Goal: Transaction & Acquisition: Purchase product/service

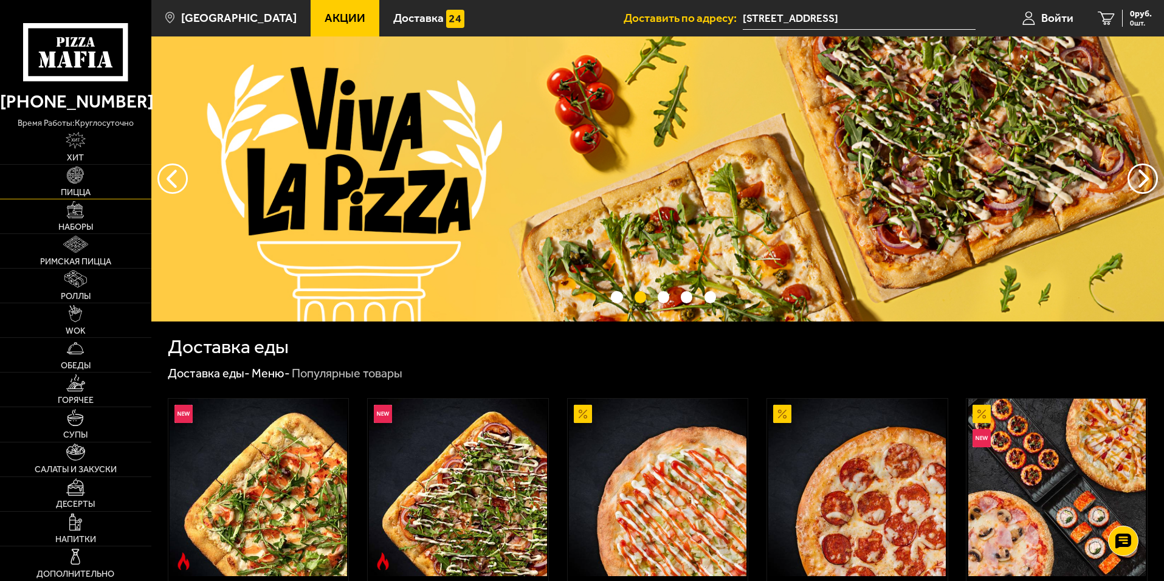
click at [93, 186] on link "Пицца" at bounding box center [75, 182] width 151 height 34
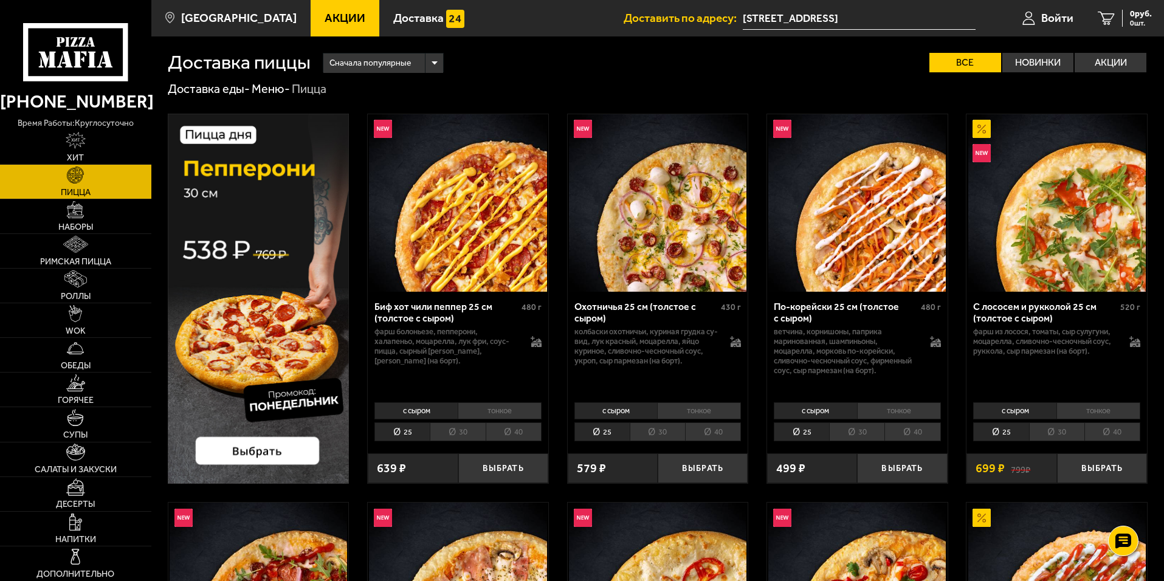
drag, startPoint x: 1044, startPoint y: 58, endPoint x: 1042, endPoint y: 78, distance: 20.2
click at [1046, 60] on label "Новинки" at bounding box center [1038, 62] width 72 height 19
click at [0, 0] on input "Новинки" at bounding box center [0, 0] width 0 height 0
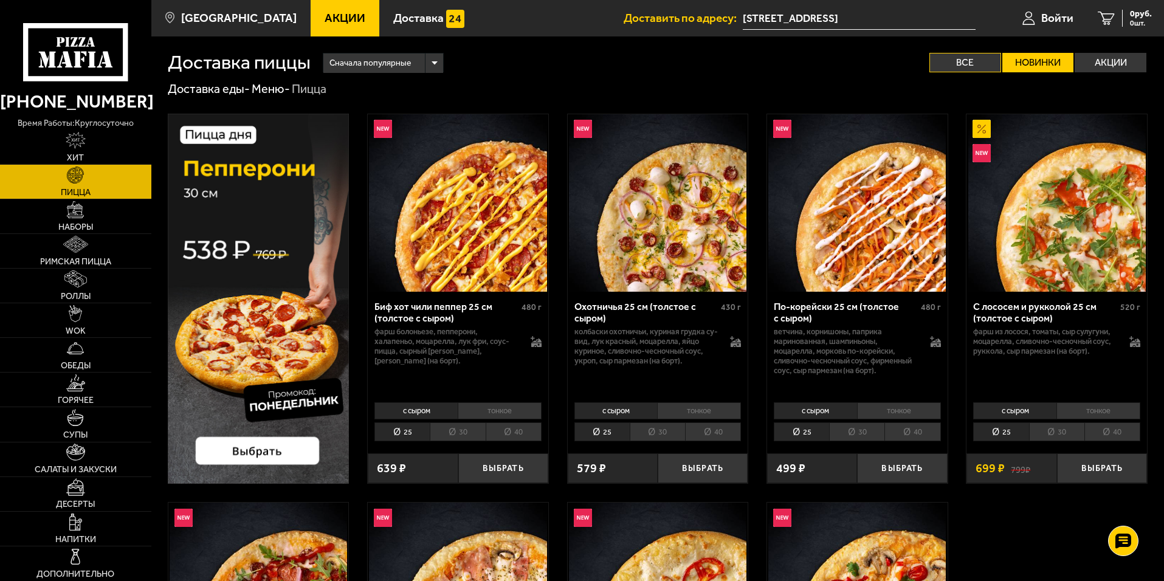
click at [948, 69] on label "Все" at bounding box center [965, 62] width 72 height 19
click at [0, 0] on input "Все" at bounding box center [0, 0] width 0 height 0
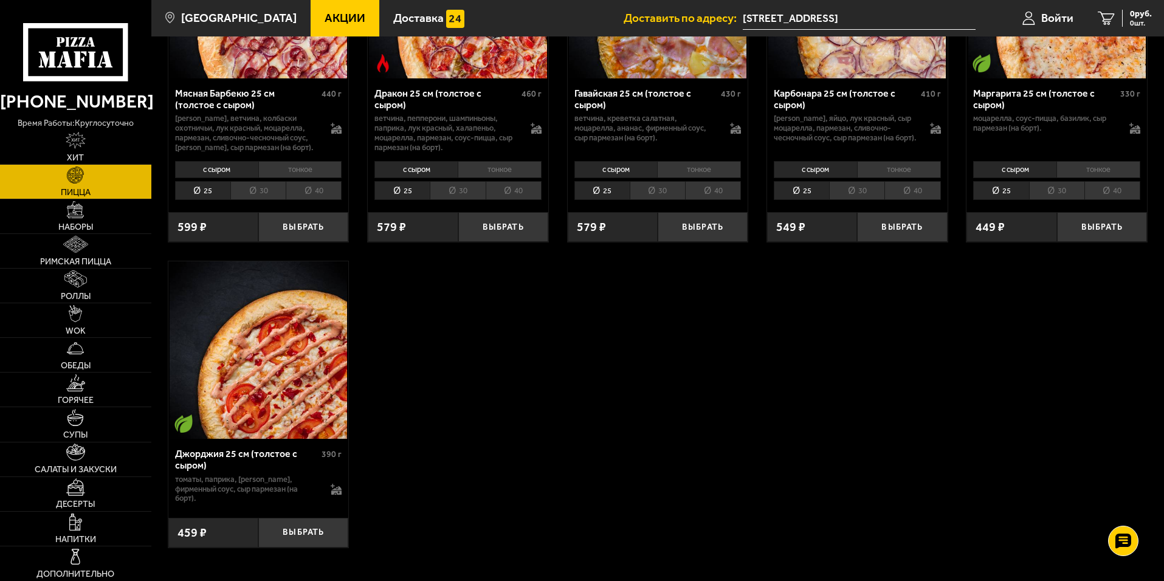
scroll to position [2431, 0]
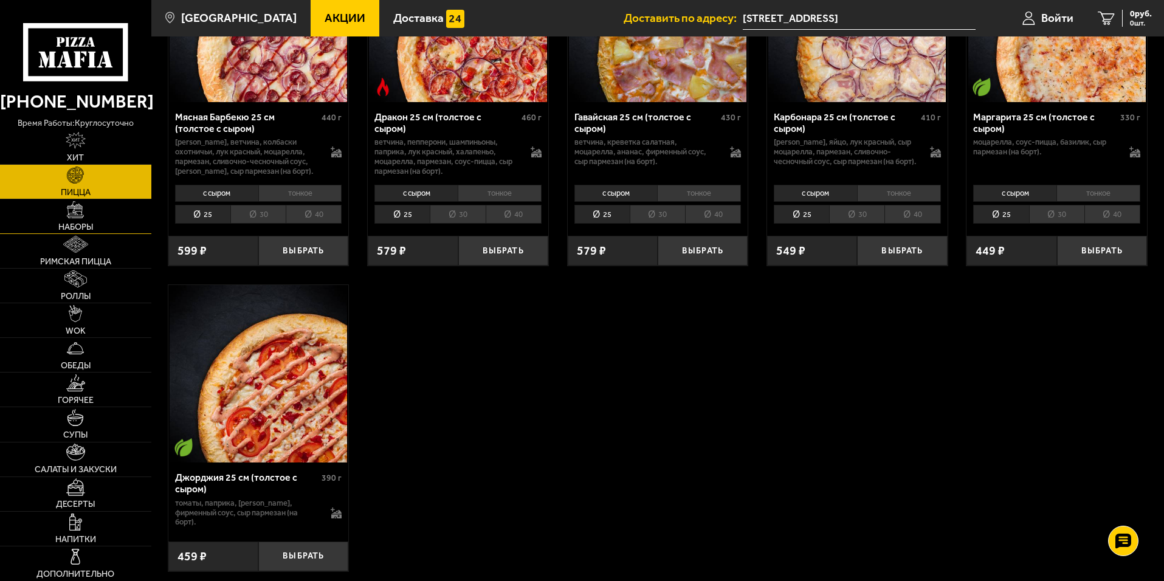
click at [109, 219] on link "Наборы" at bounding box center [75, 216] width 151 height 34
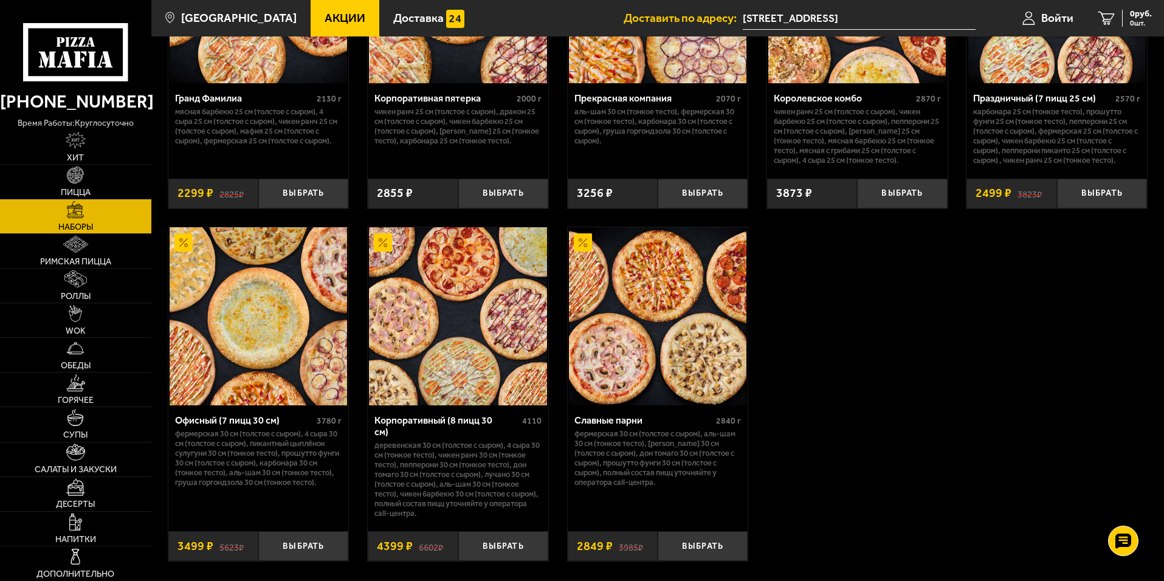
scroll to position [1841, 0]
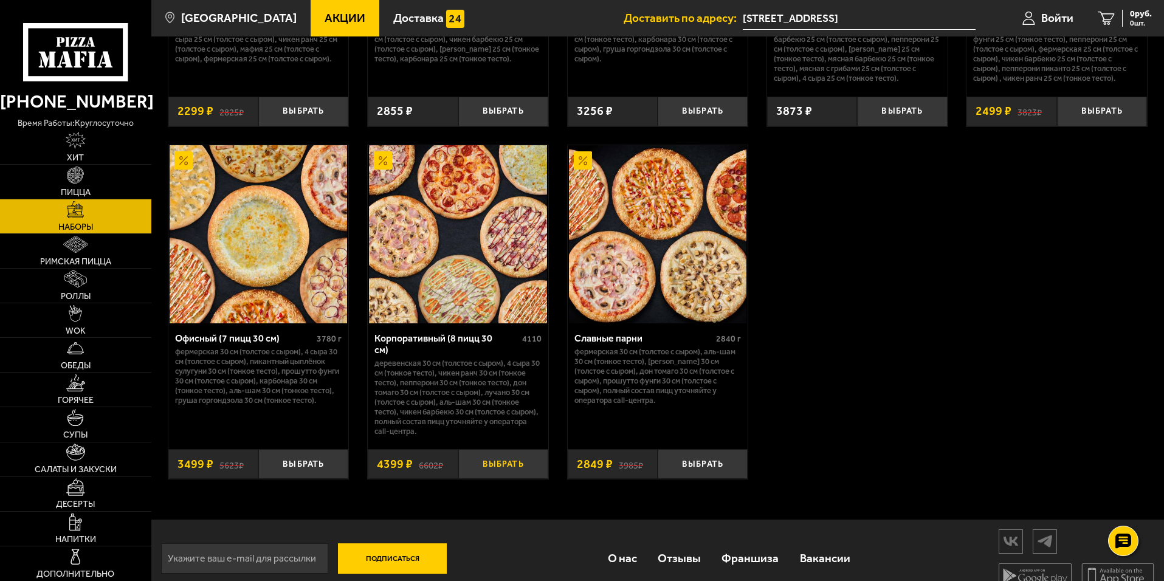
click at [508, 479] on button "Выбрать" at bounding box center [503, 464] width 90 height 30
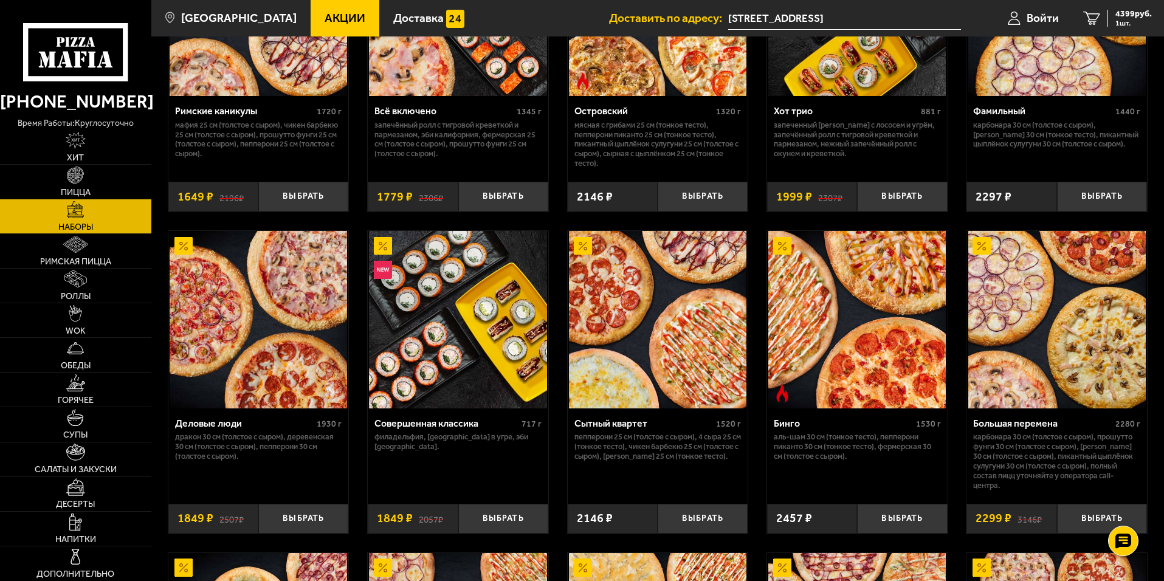
scroll to position [930, 0]
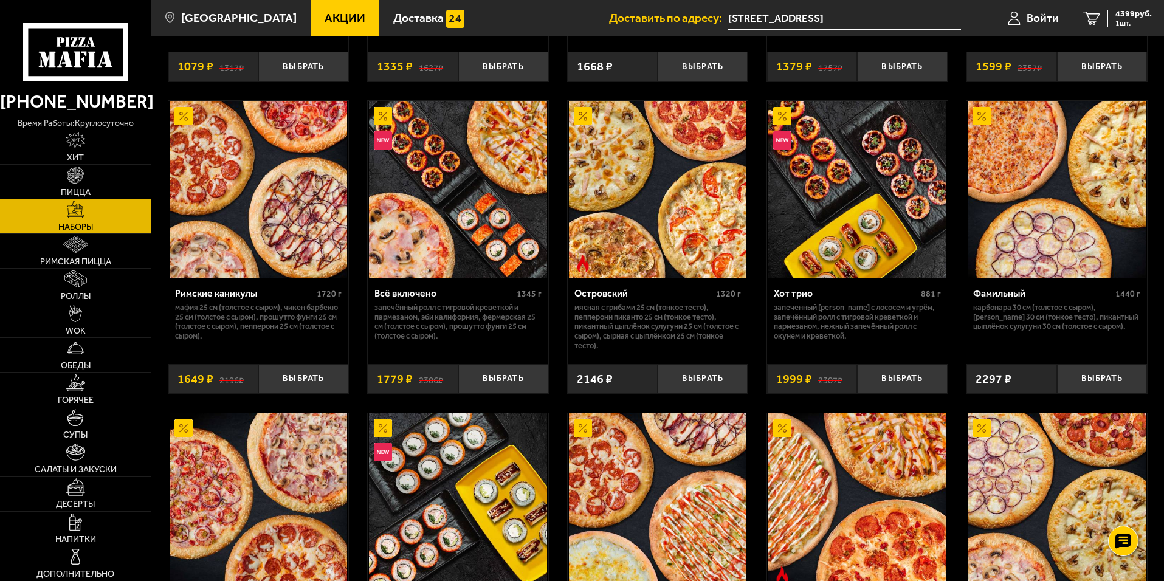
click at [80, 182] on img at bounding box center [75, 175] width 17 height 17
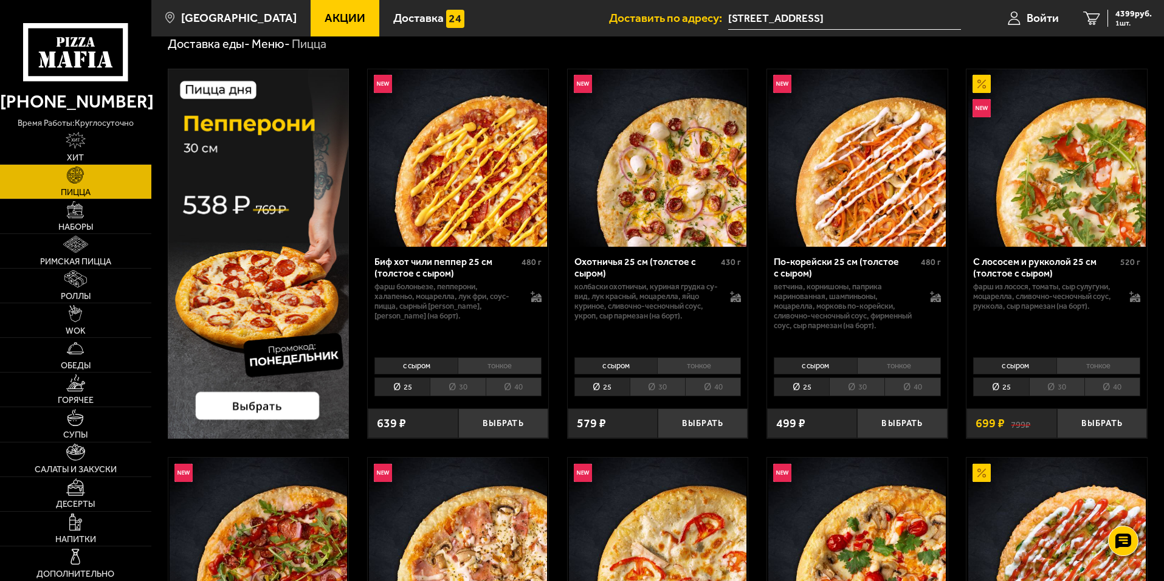
scroll to position [122, 0]
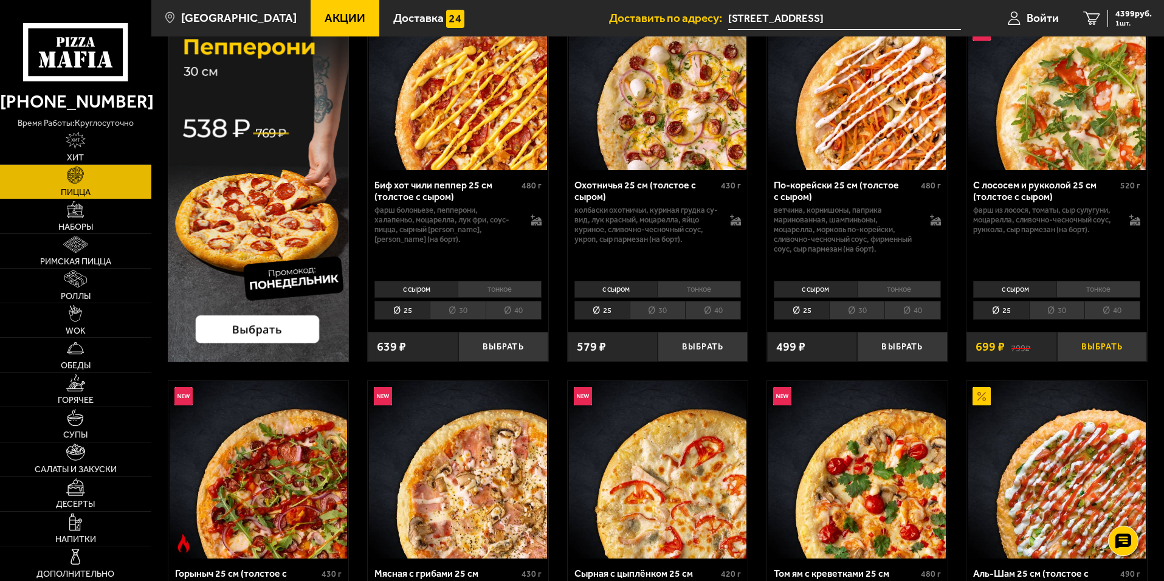
click at [1108, 351] on button "Выбрать" at bounding box center [1102, 347] width 90 height 30
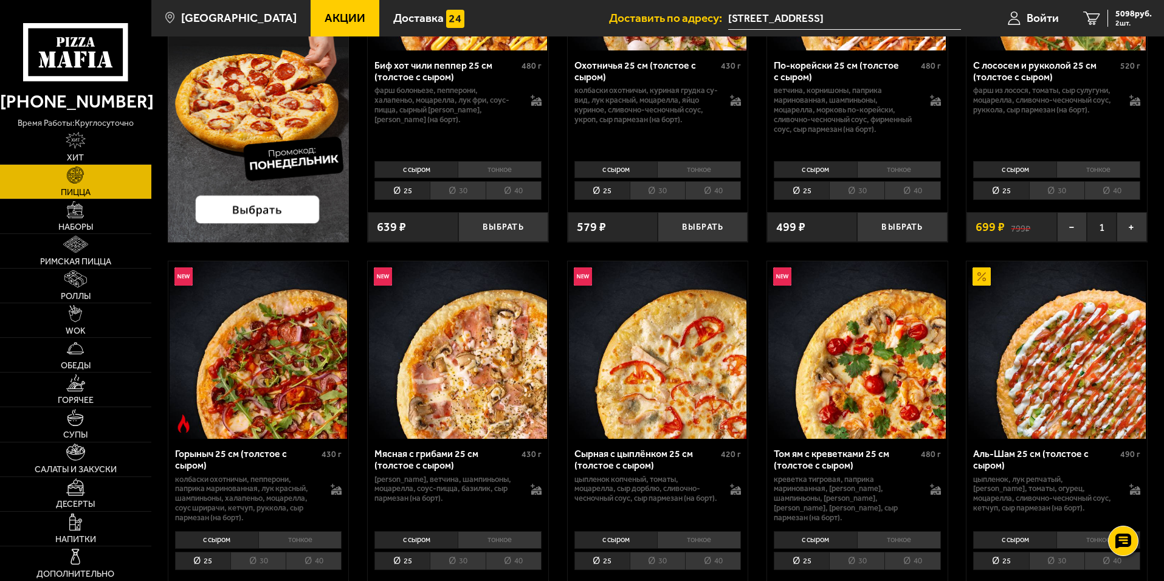
scroll to position [365, 0]
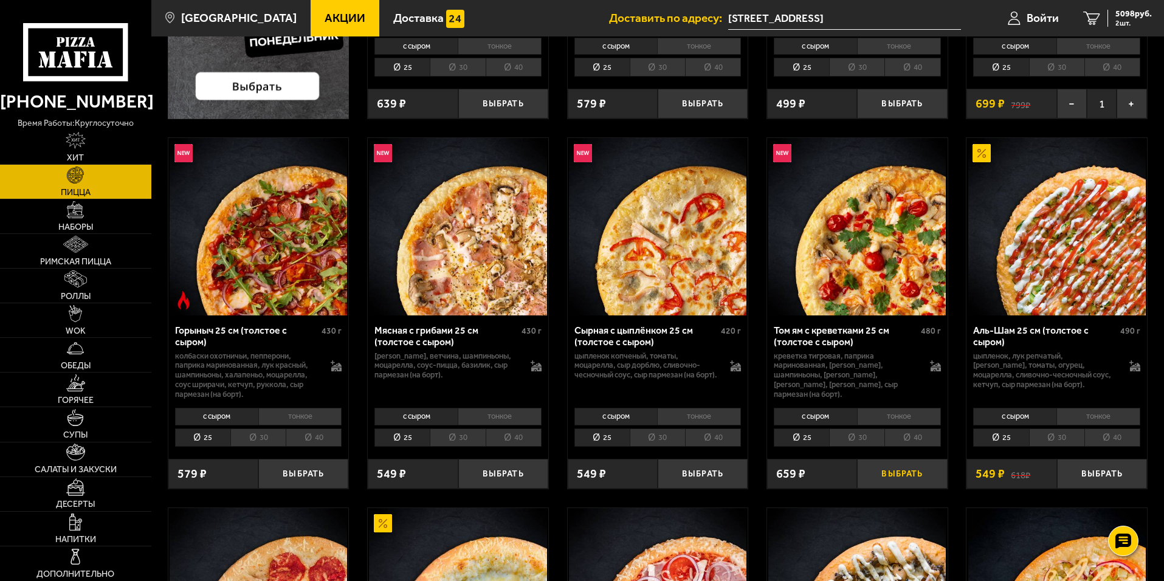
click at [888, 473] on button "Выбрать" at bounding box center [902, 474] width 90 height 30
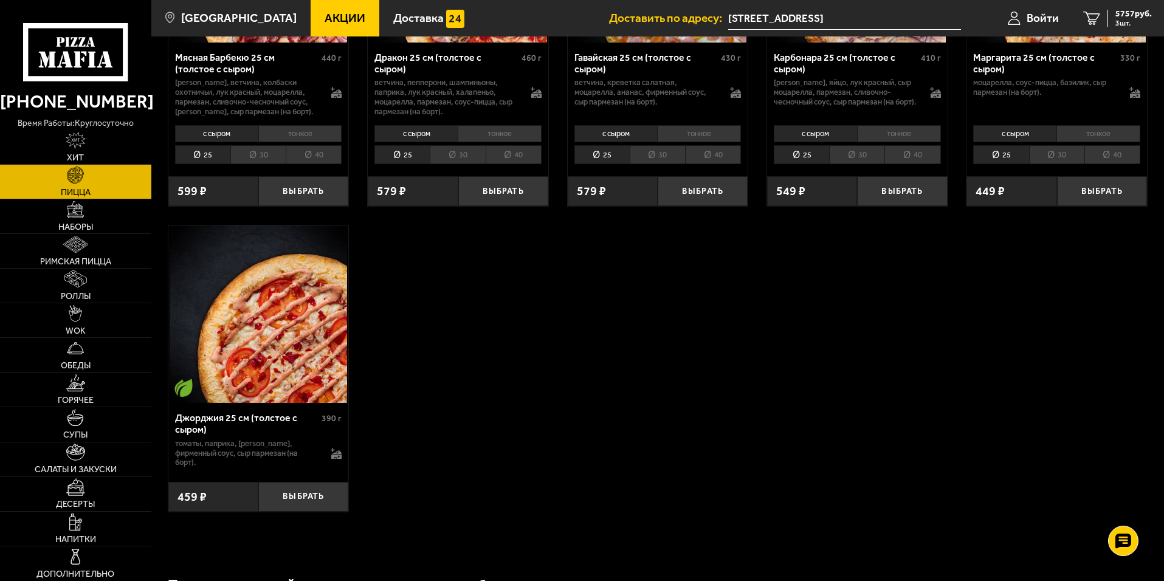
scroll to position [2492, 0]
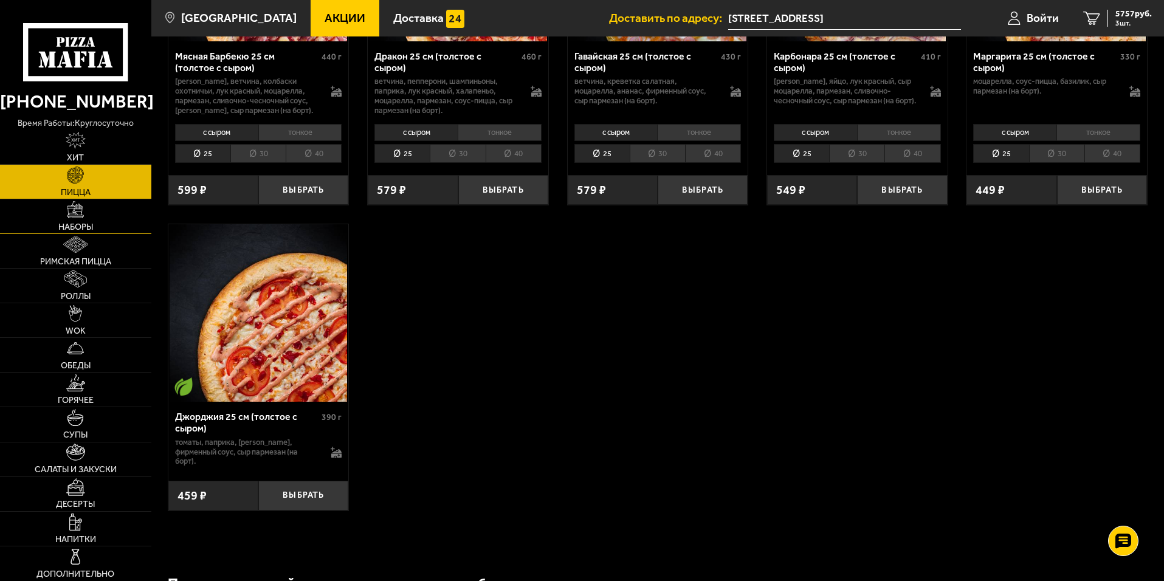
click at [83, 211] on img at bounding box center [75, 209] width 17 height 17
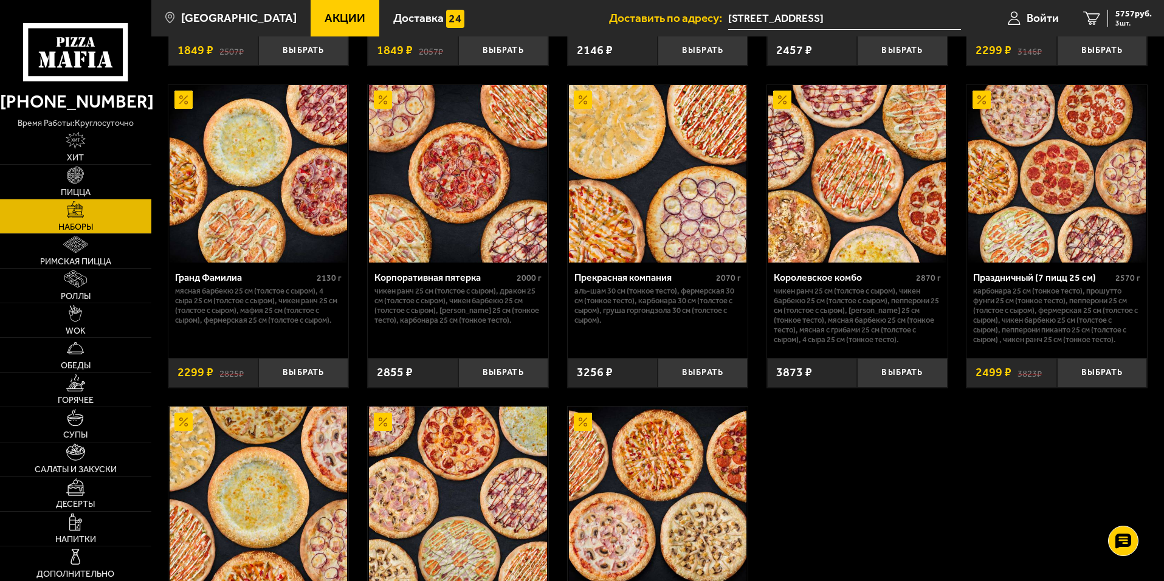
scroll to position [1902, 0]
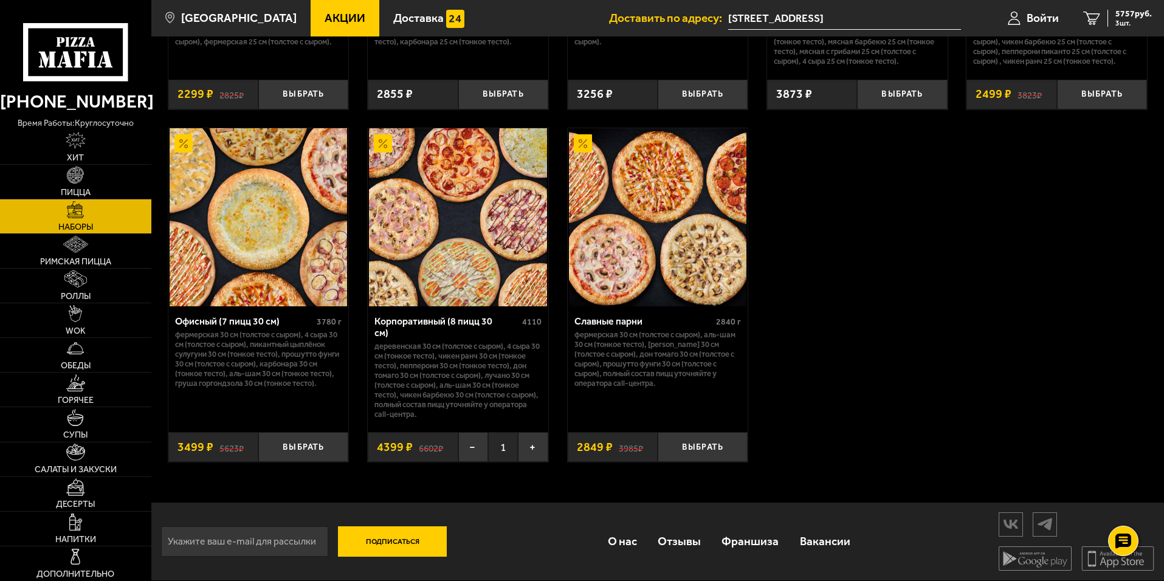
click at [457, 215] on img at bounding box center [457, 216] width 177 height 177
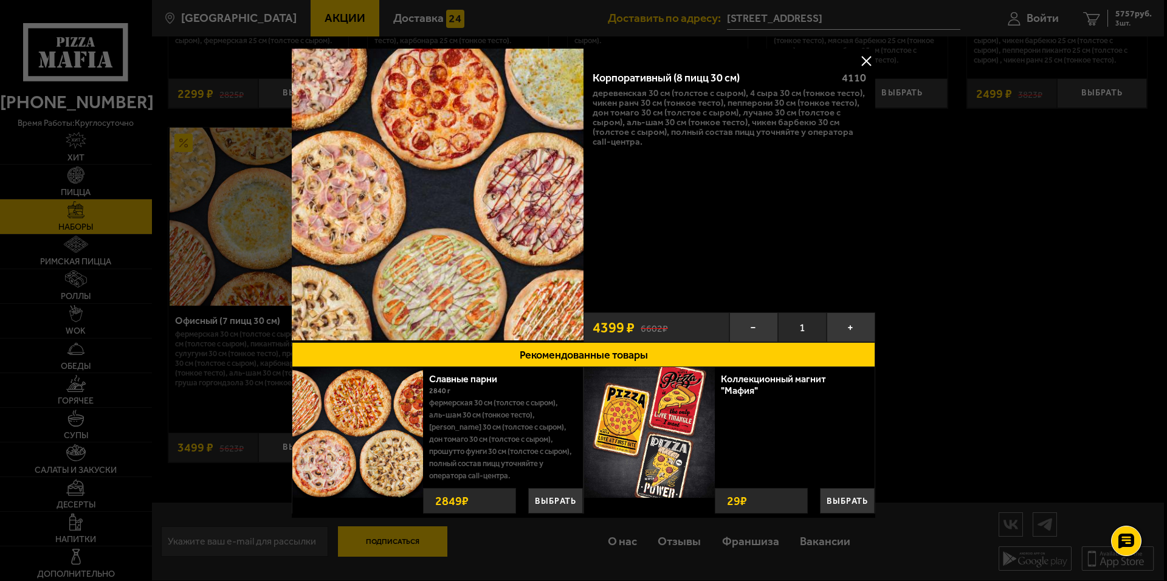
click at [88, 262] on div at bounding box center [583, 290] width 1167 height 581
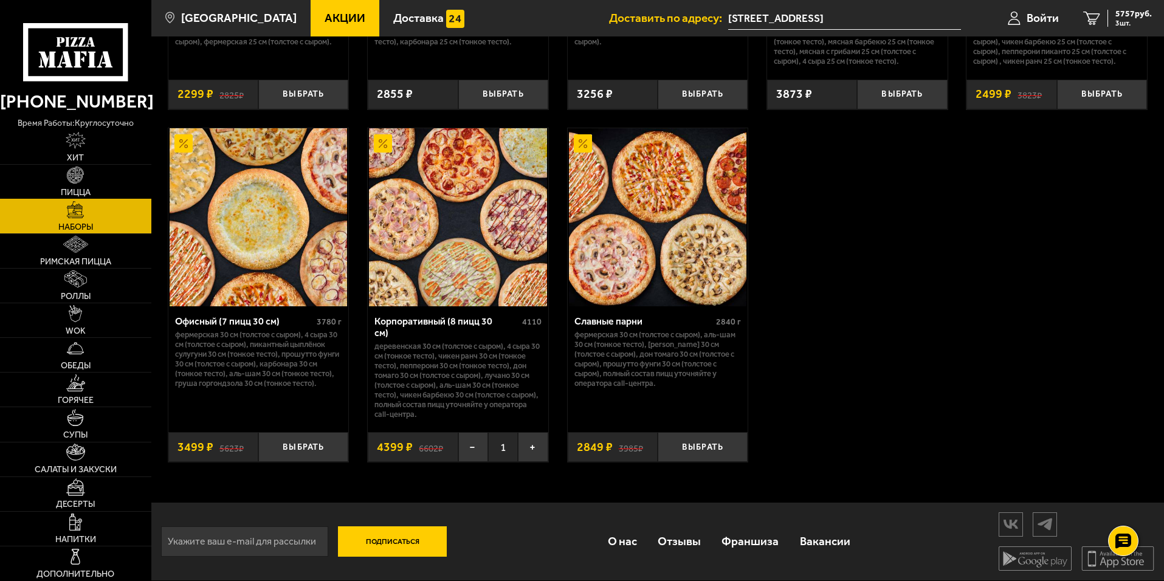
click at [76, 182] on img at bounding box center [75, 175] width 17 height 17
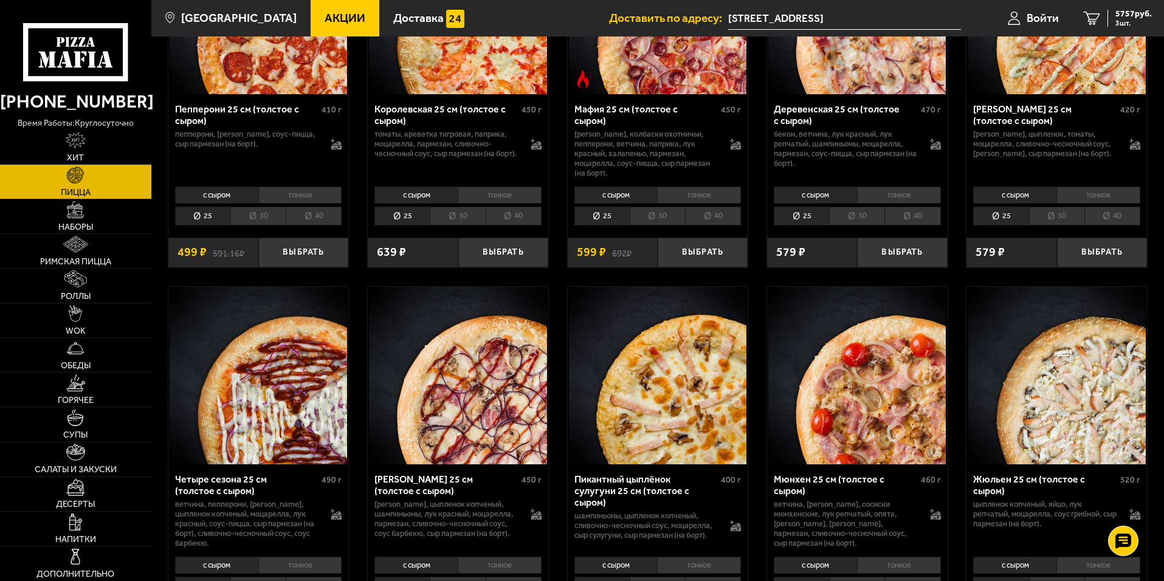
scroll to position [1519, 0]
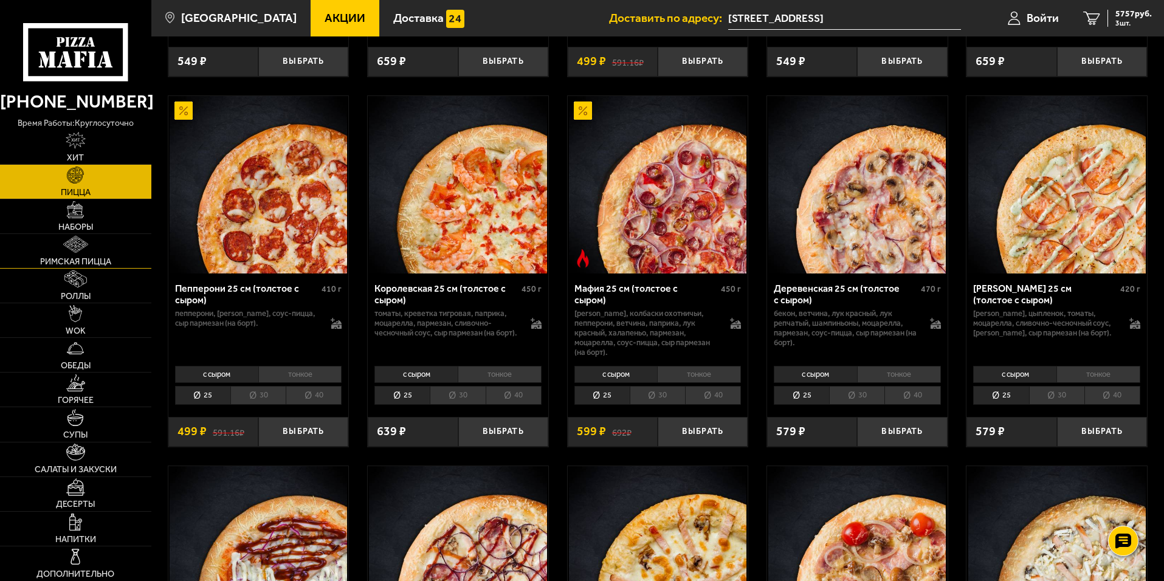
click at [86, 248] on img at bounding box center [75, 244] width 24 height 17
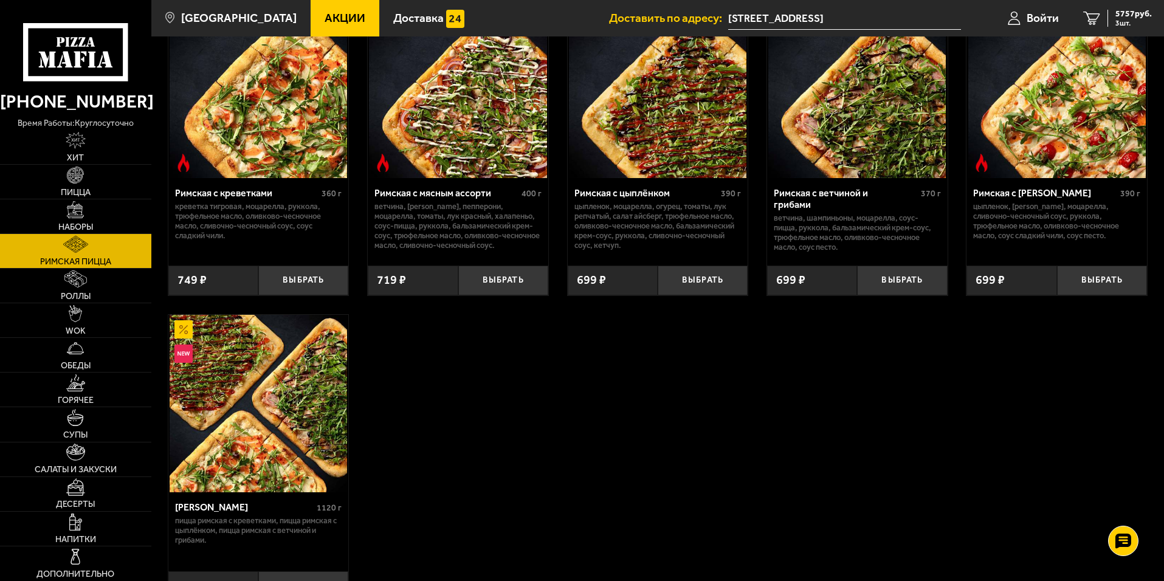
scroll to position [243, 0]
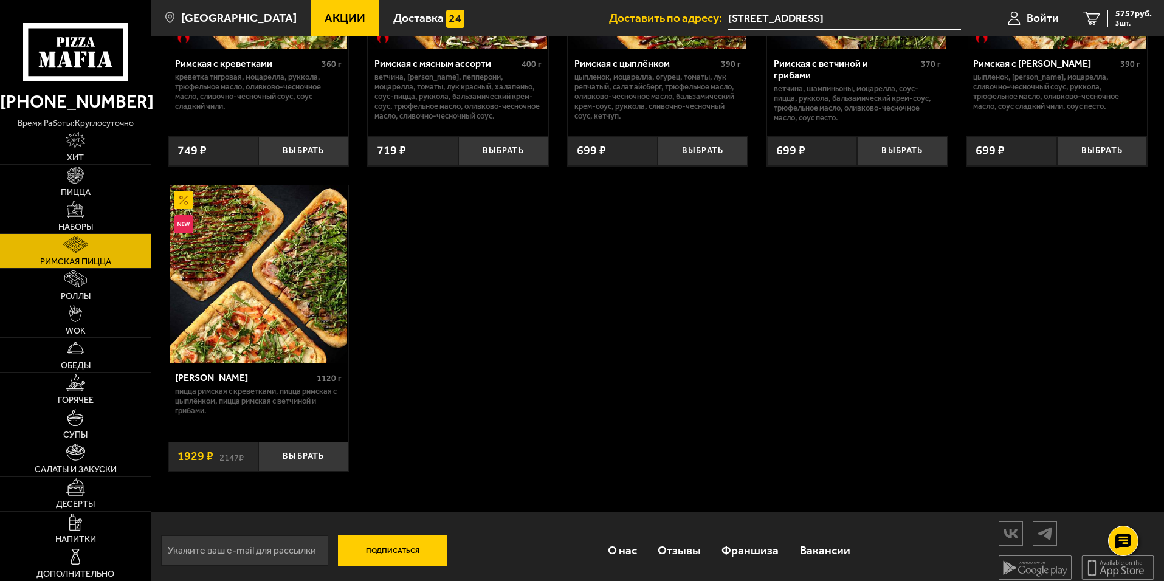
click at [82, 179] on img at bounding box center [75, 175] width 17 height 17
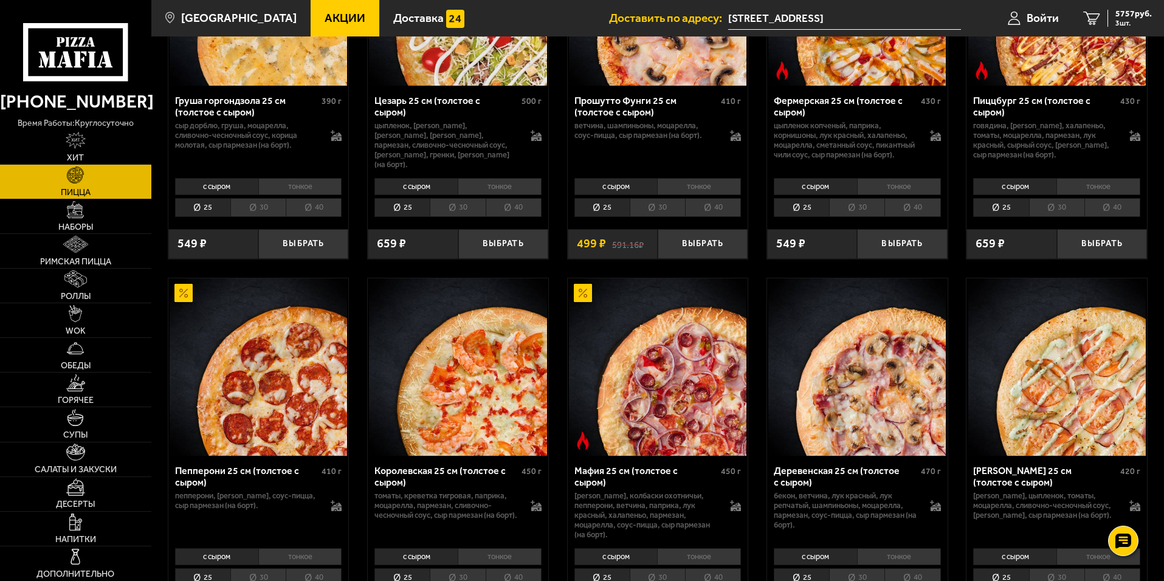
scroll to position [1215, 0]
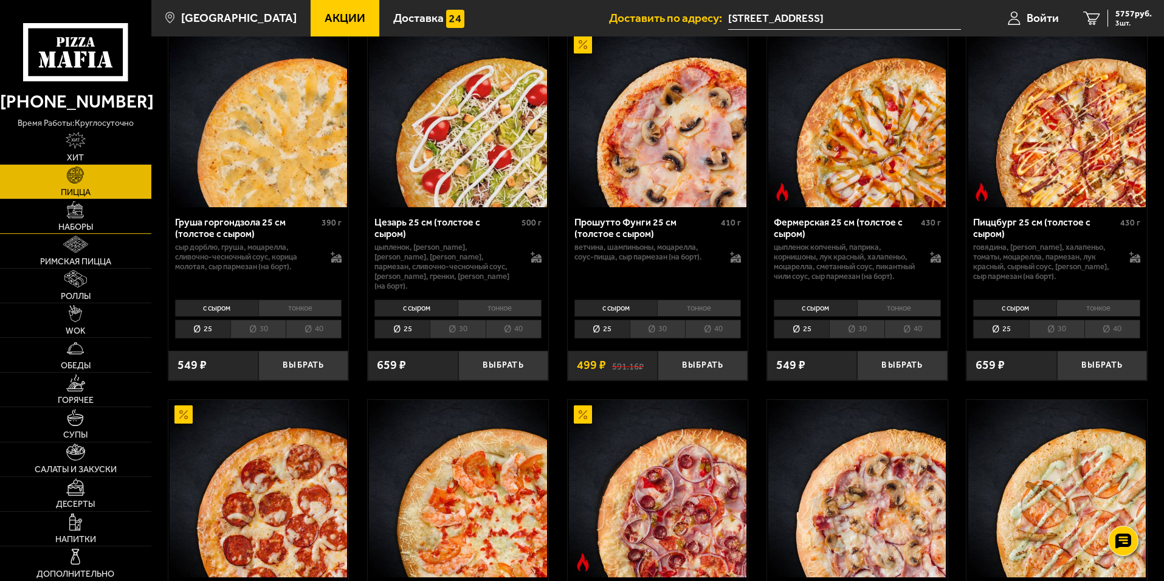
click at [74, 213] on img at bounding box center [75, 209] width 17 height 17
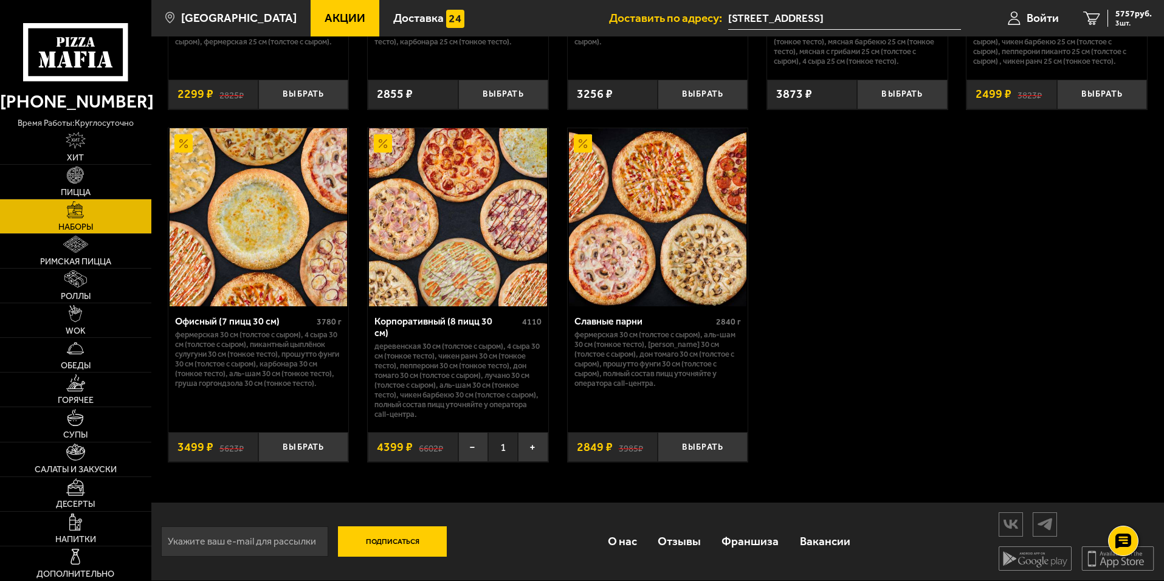
scroll to position [1902, 0]
click at [70, 173] on img at bounding box center [75, 175] width 17 height 17
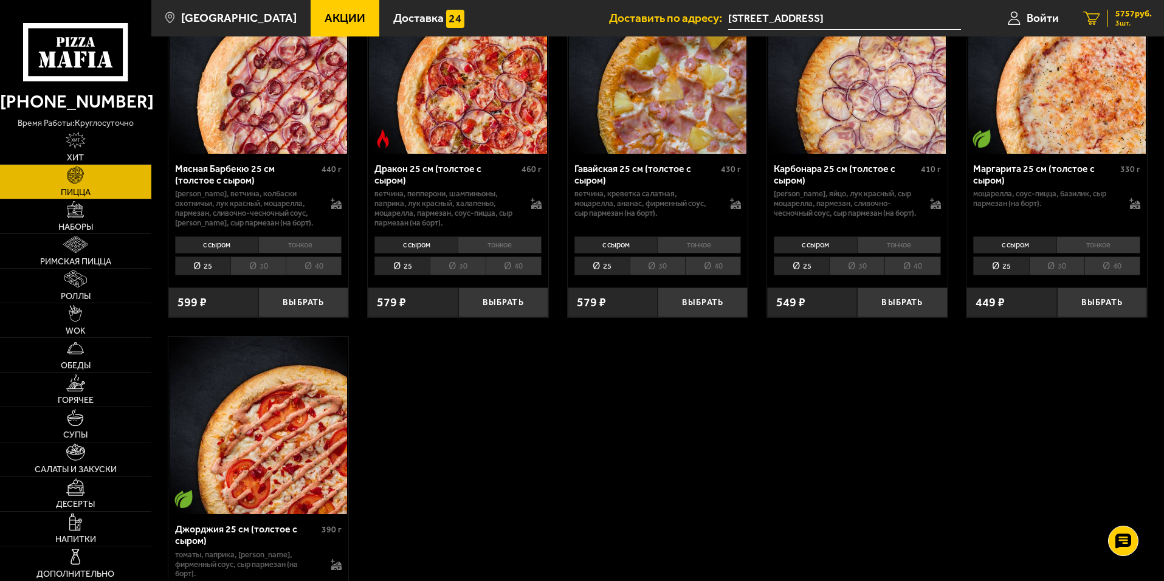
scroll to position [2249, 0]
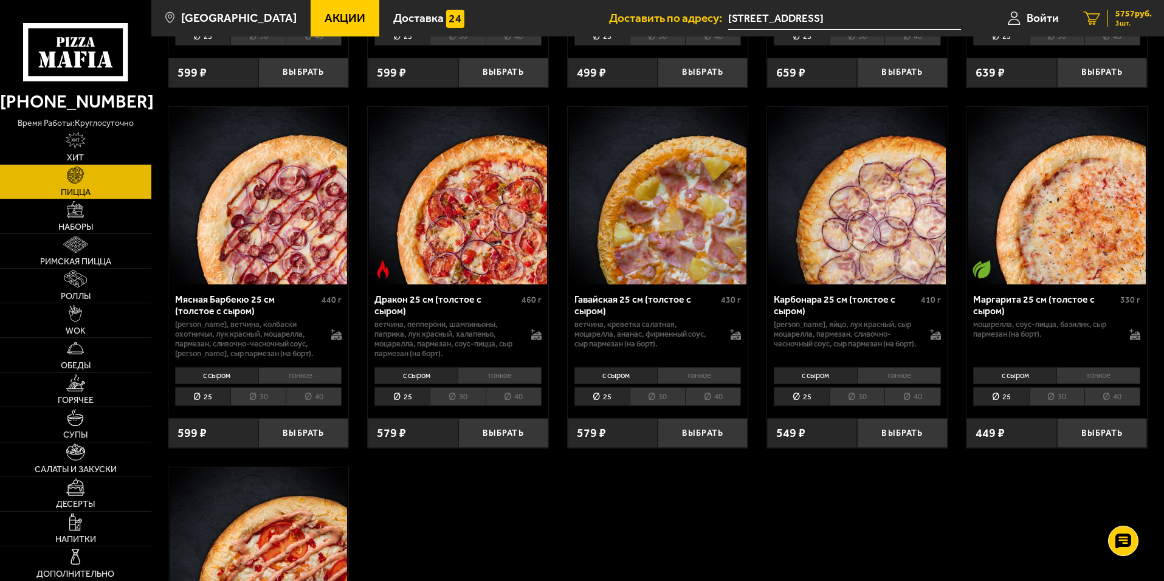
click at [1139, 18] on span "5757 руб." at bounding box center [1133, 14] width 36 height 9
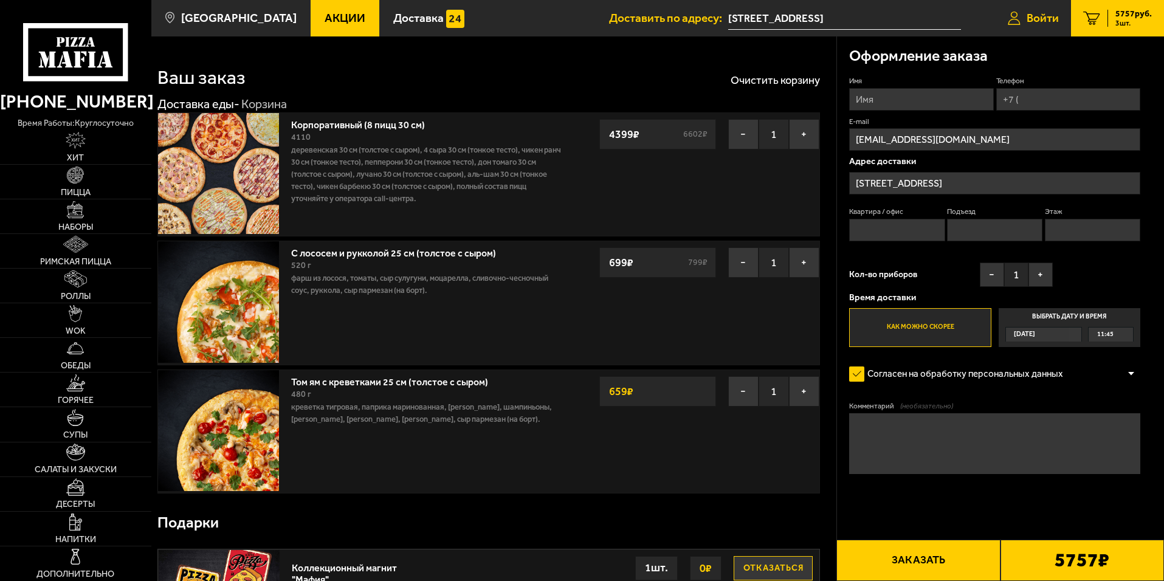
click at [1035, 21] on span "Войти" at bounding box center [1042, 18] width 32 height 12
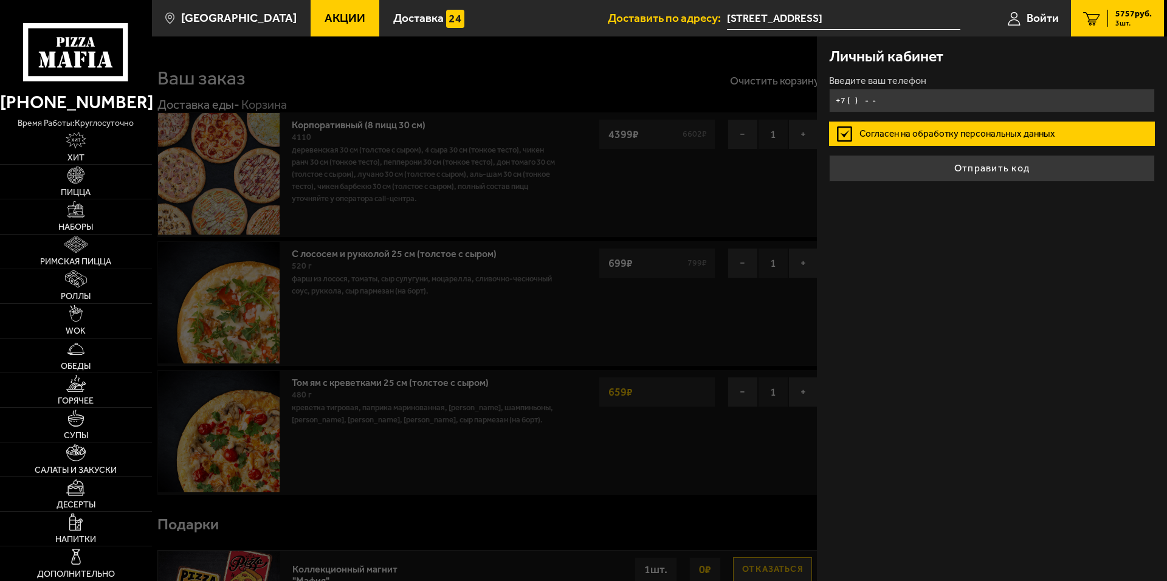
type input "+7 ( ) - -"
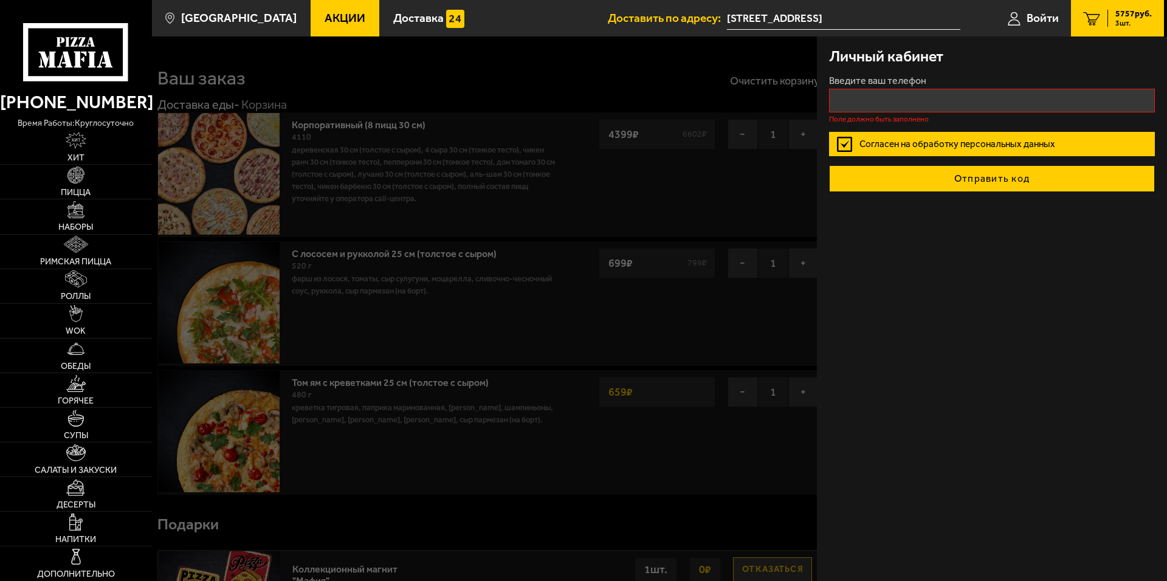
click at [999, 169] on button "Отправить код" at bounding box center [992, 178] width 326 height 27
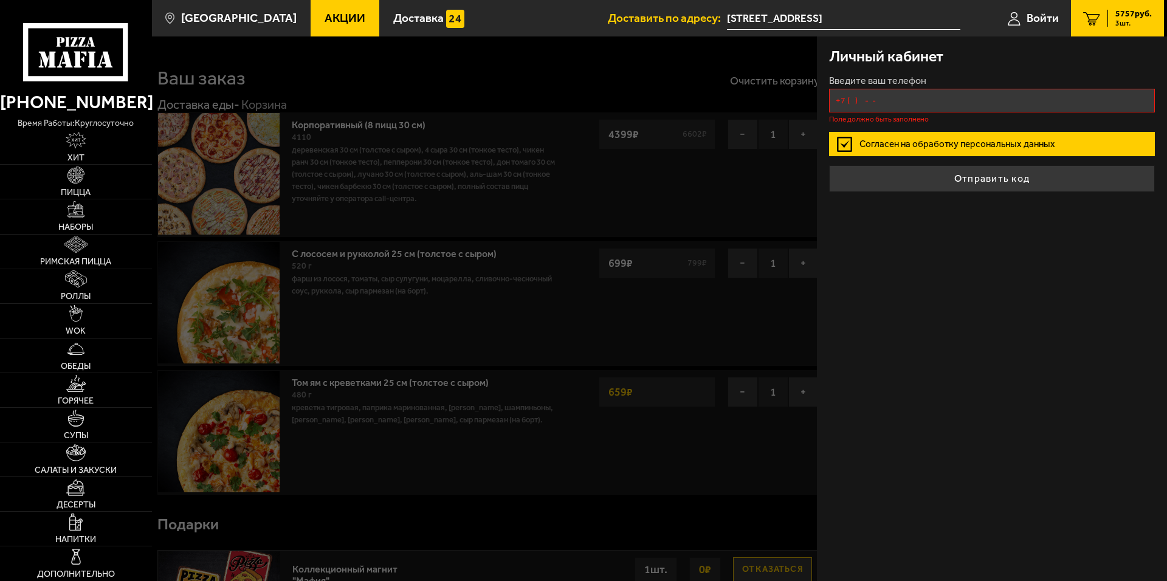
click at [930, 102] on input "+7 ( ) - -" at bounding box center [992, 101] width 326 height 24
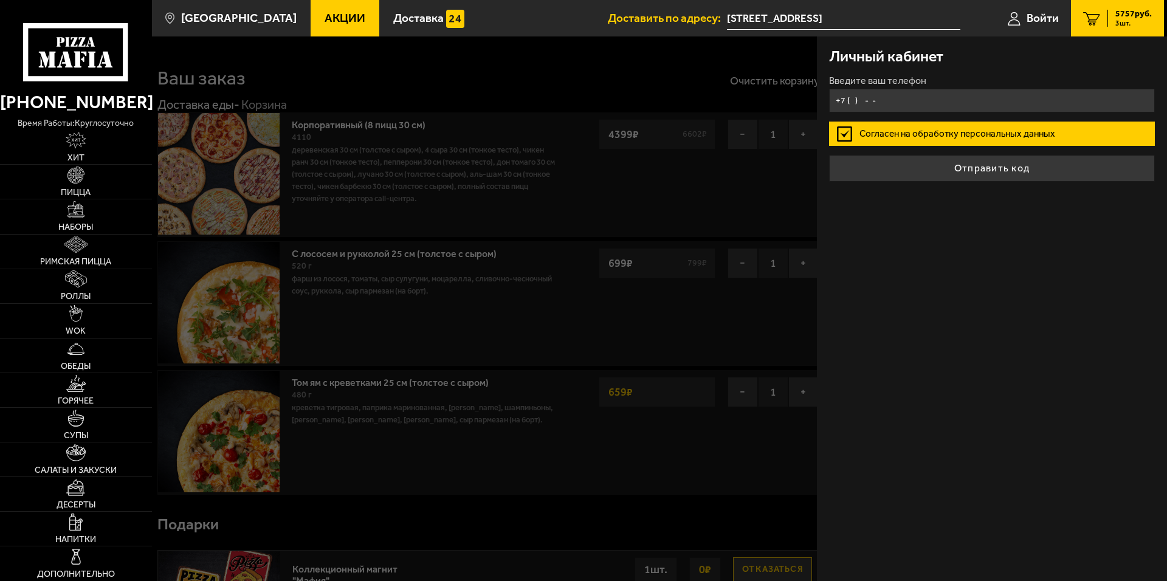
click at [874, 100] on input "+7 ( ) - -" at bounding box center [992, 101] width 326 height 24
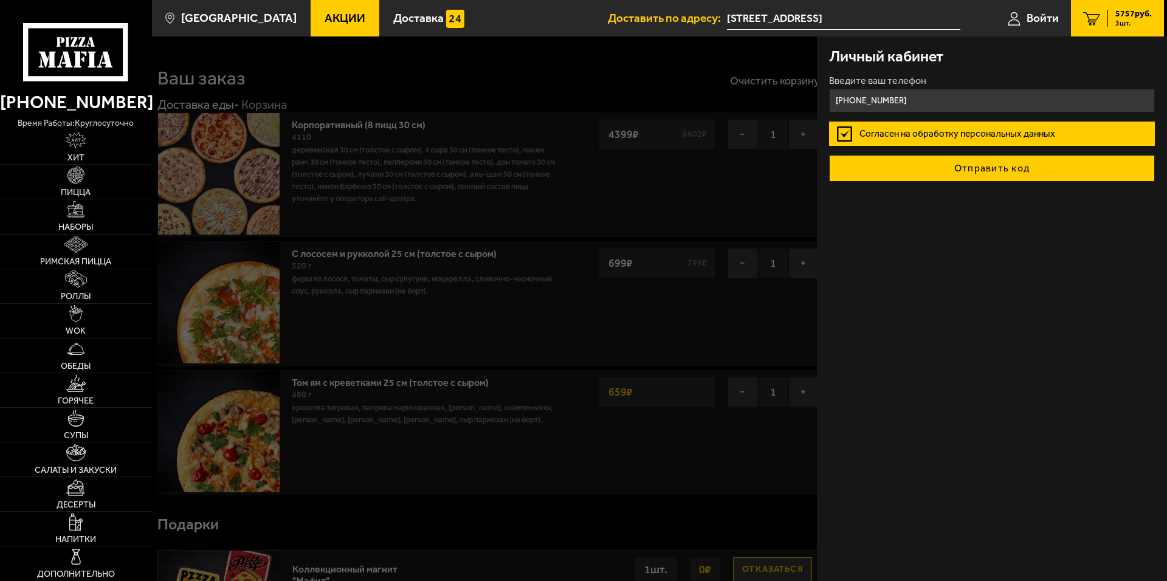
type input "[PHONE_NUMBER]"
click at [962, 170] on button "Отправить код" at bounding box center [992, 168] width 326 height 27
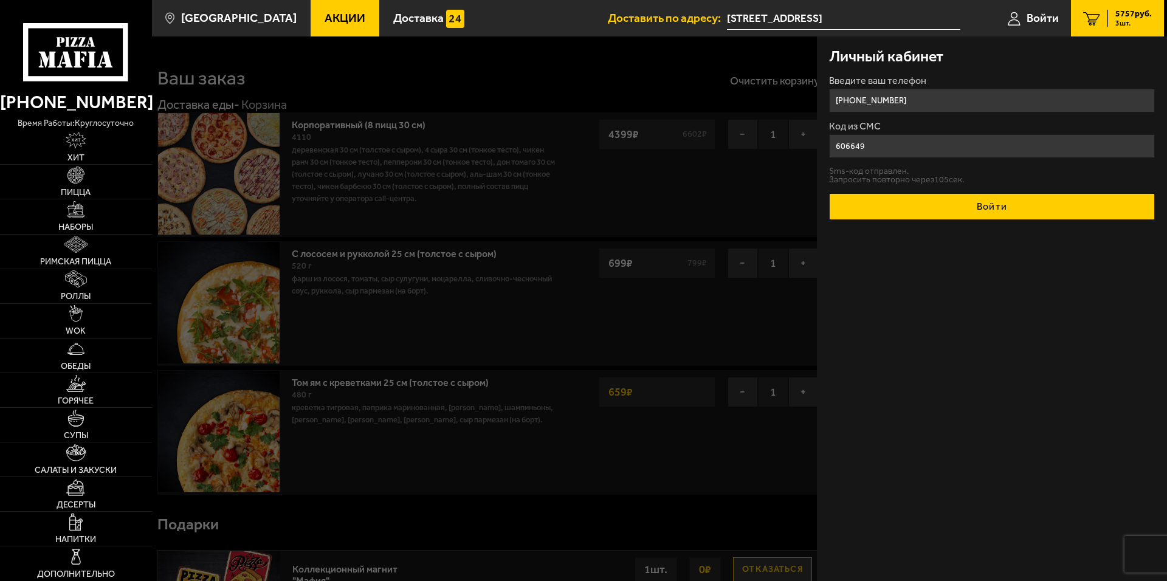
type input "606649"
click at [999, 207] on button "Войти" at bounding box center [992, 206] width 326 height 27
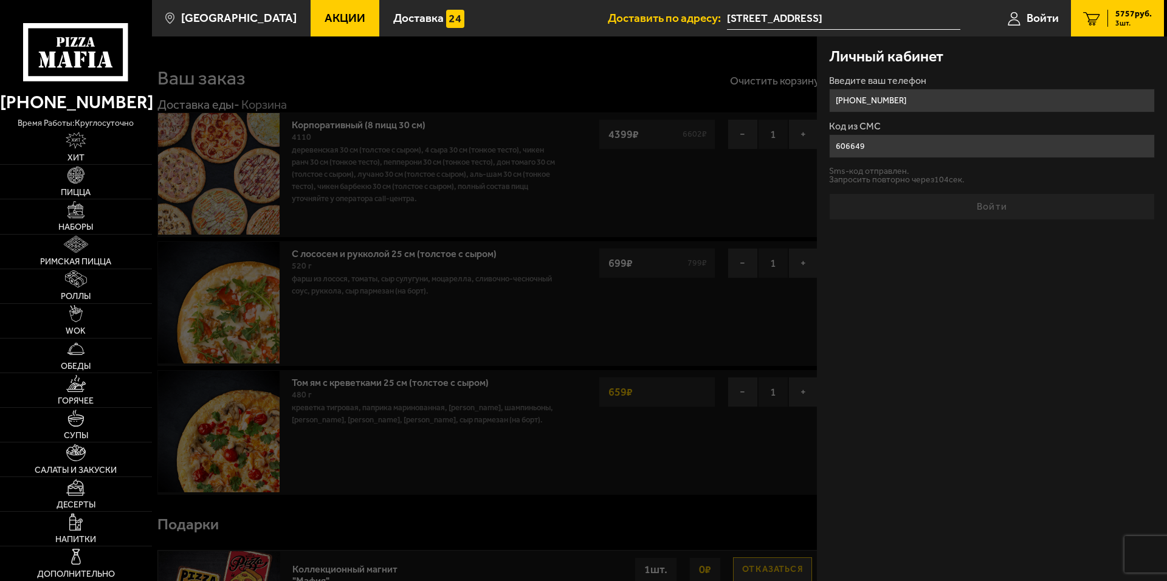
type input "1"
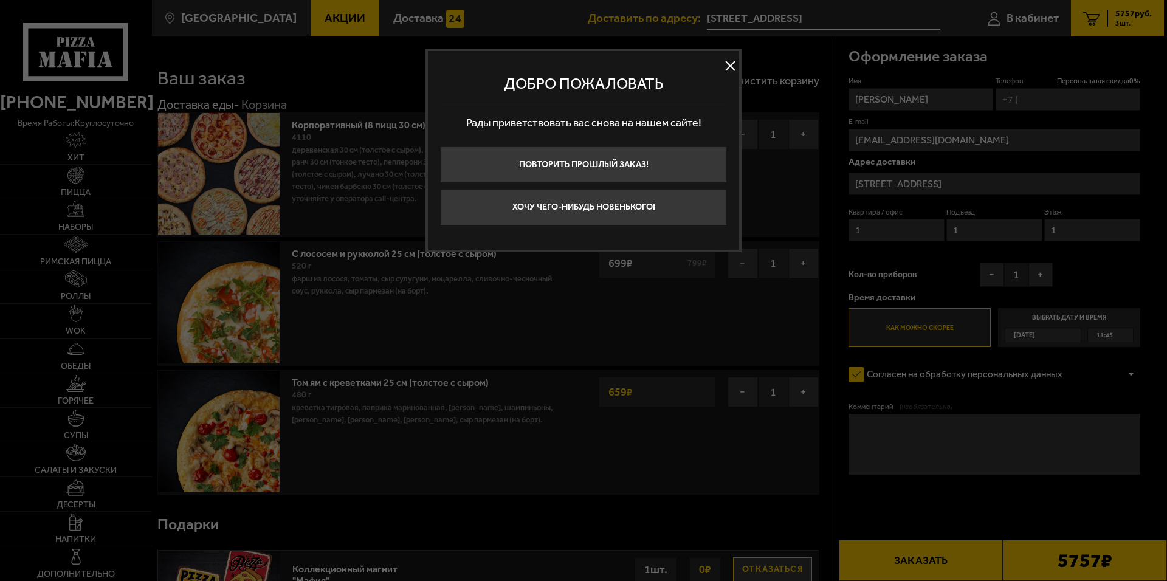
type input "[PHONE_NUMBER]"
click at [656, 211] on button "Хочу чего-нибудь новенького!" at bounding box center [583, 207] width 287 height 36
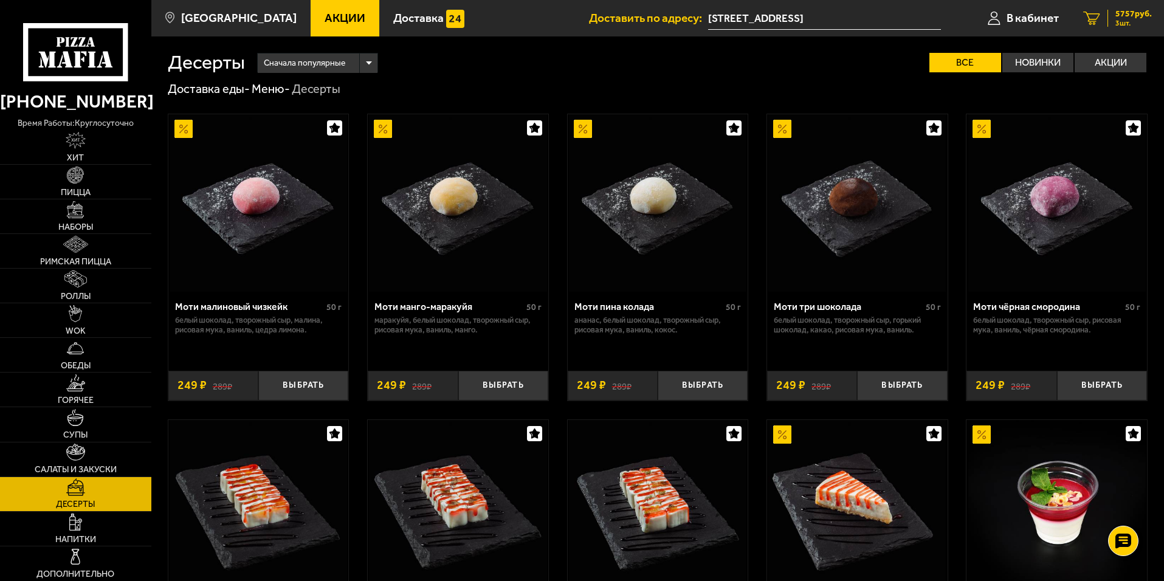
drag, startPoint x: 1133, startPoint y: 18, endPoint x: 1133, endPoint y: 35, distance: 17.0
click at [1133, 18] on span "5757 руб." at bounding box center [1133, 14] width 36 height 9
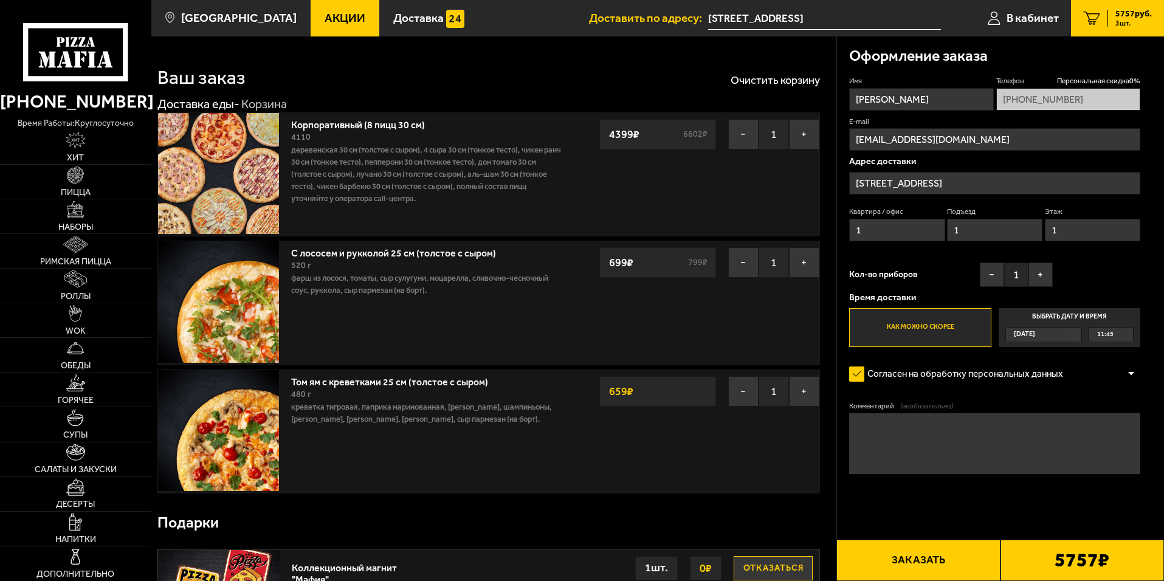
click at [1114, 336] on div "11:45" at bounding box center [1110, 335] width 44 height 14
click at [0, 0] on input "Выбрать дату и время [DATE] 11:45" at bounding box center [0, 0] width 0 height 0
click at [1127, 334] on div "11:45" at bounding box center [1110, 335] width 44 height 14
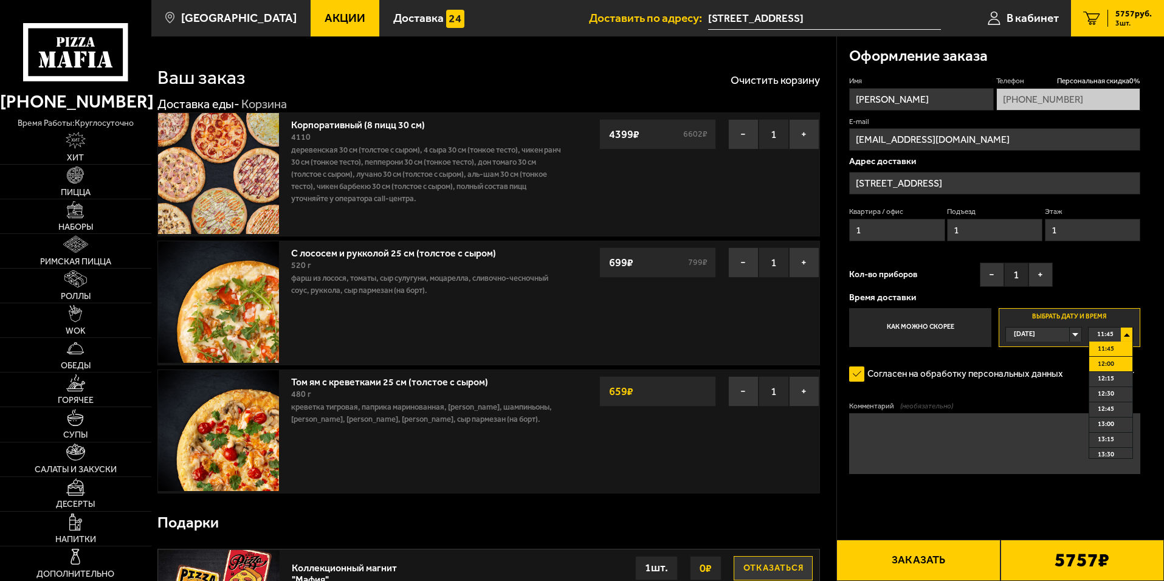
click at [1119, 364] on li "12:00" at bounding box center [1110, 364] width 43 height 15
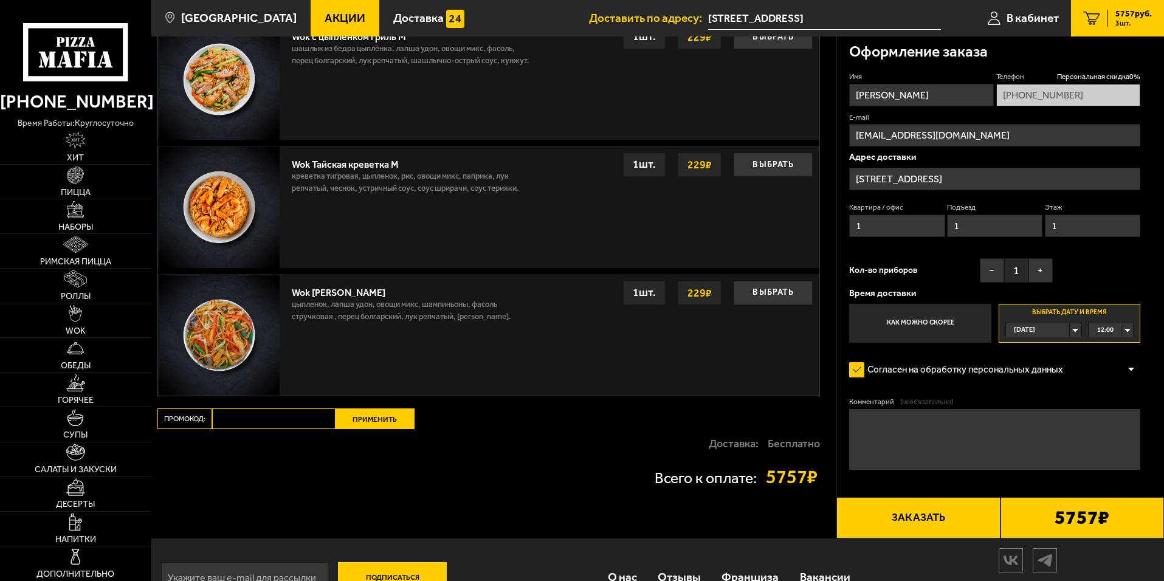
scroll to position [1153, 0]
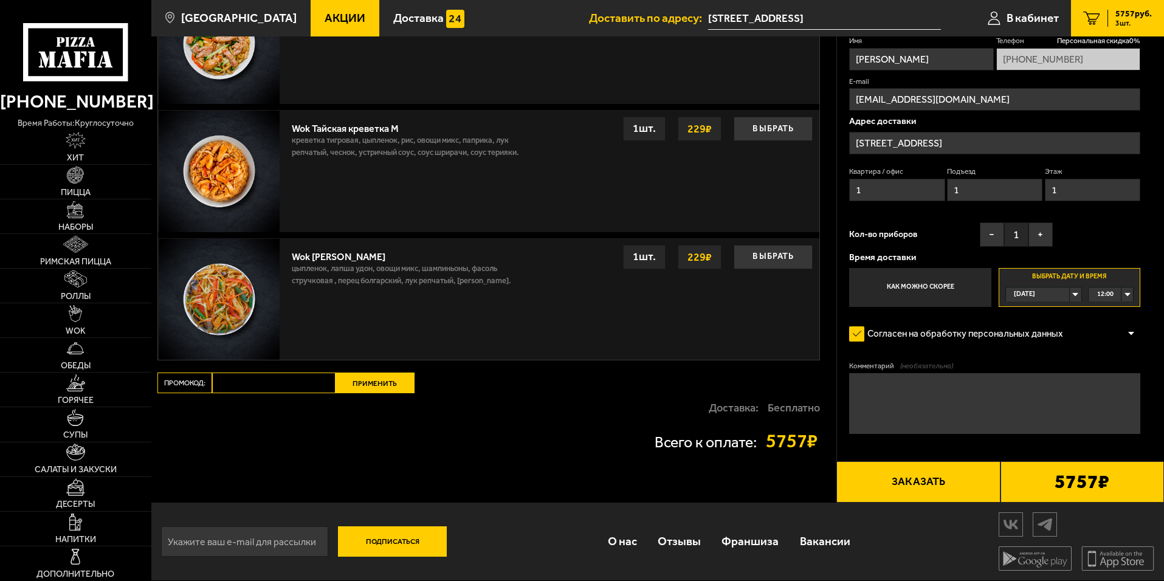
click at [80, 43] on icon at bounding box center [75, 52] width 105 height 58
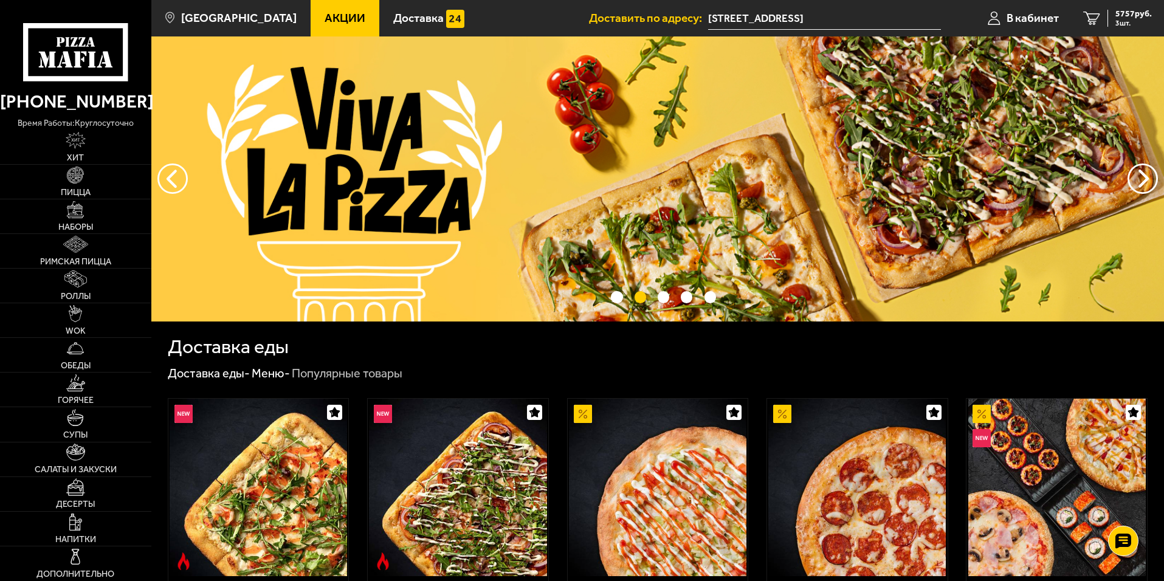
click at [710, 170] on img at bounding box center [657, 178] width 1012 height 285
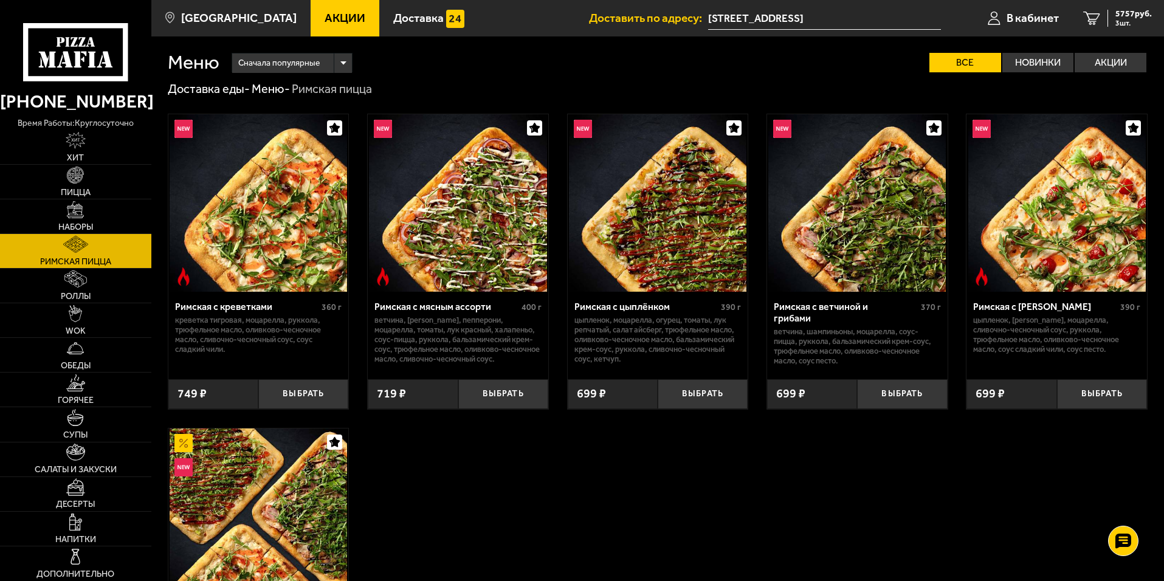
click at [331, 10] on link "Акции" at bounding box center [345, 18] width 69 height 36
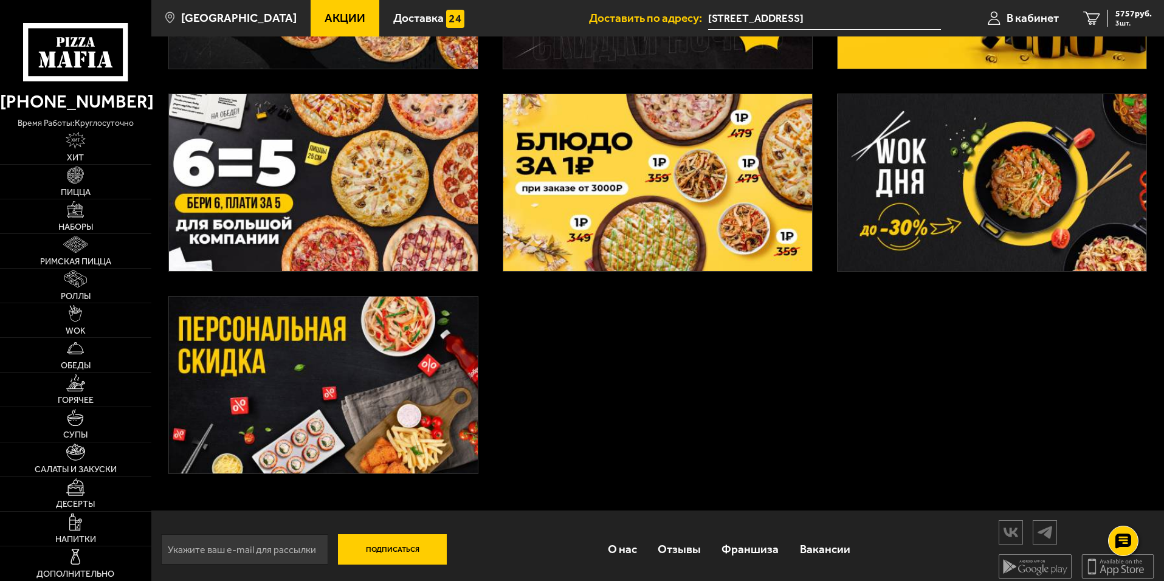
scroll to position [436, 0]
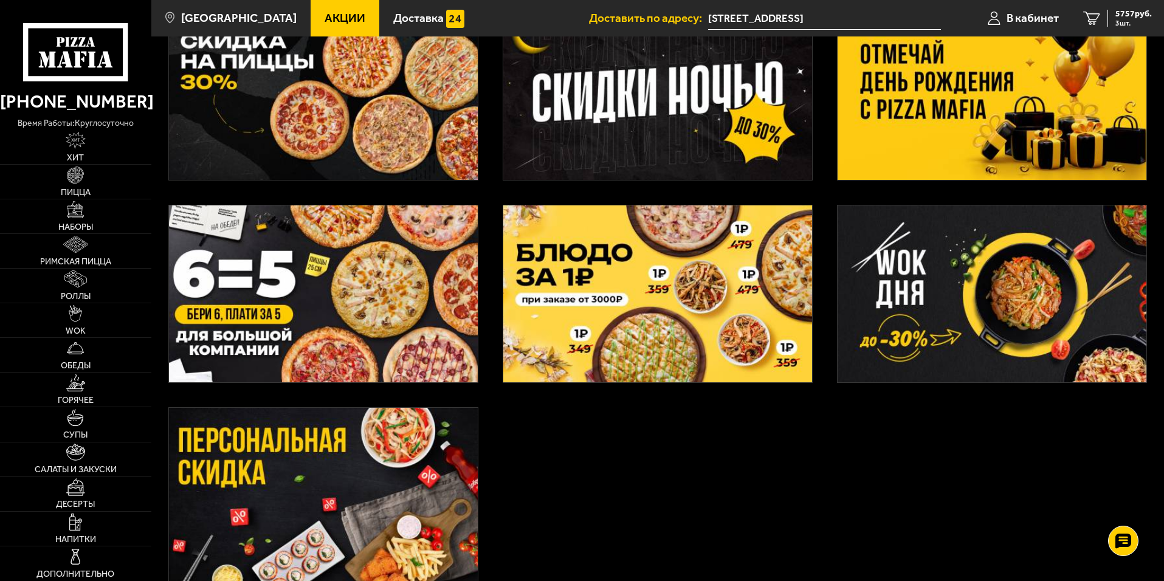
click at [715, 282] on img at bounding box center [657, 293] width 309 height 177
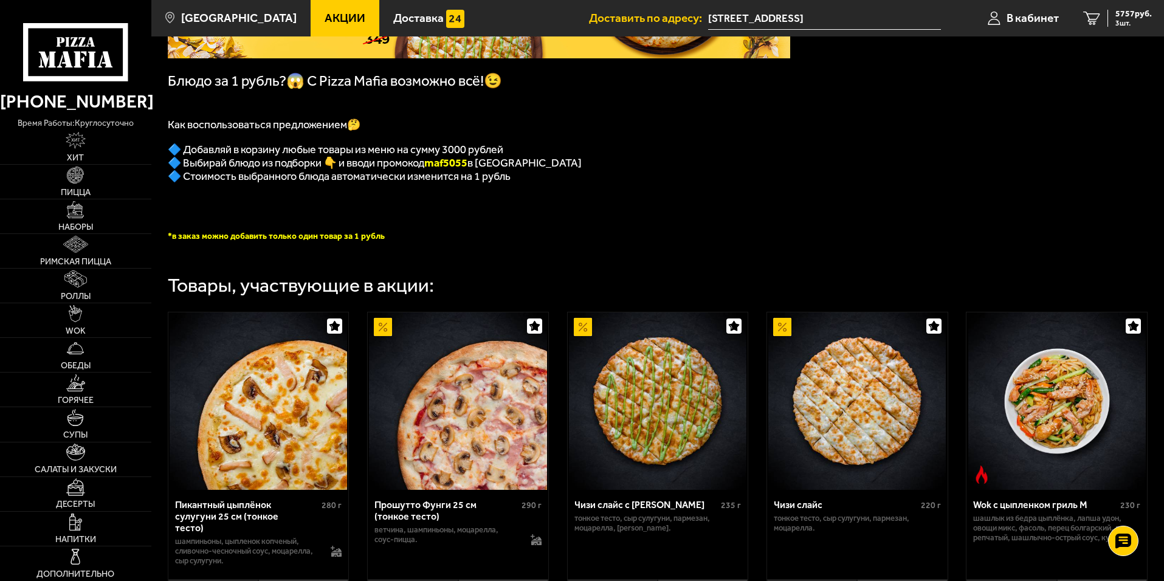
scroll to position [182, 0]
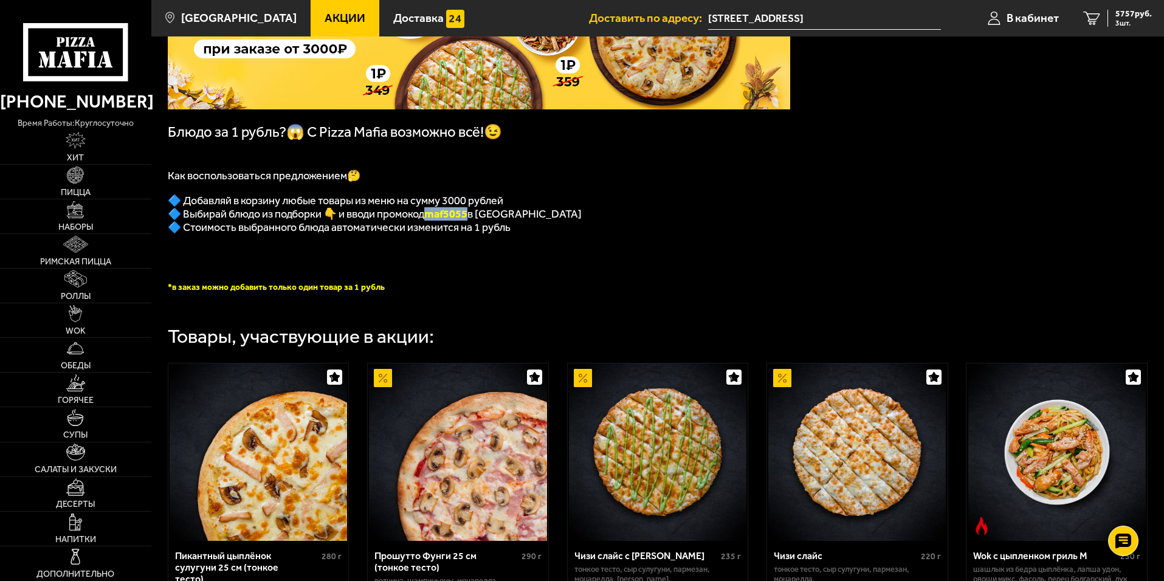
drag, startPoint x: 478, startPoint y: 220, endPoint x: 438, endPoint y: 218, distance: 40.2
click at [438, 217] on b "maf5055" at bounding box center [445, 213] width 43 height 13
copy b "maf5055"
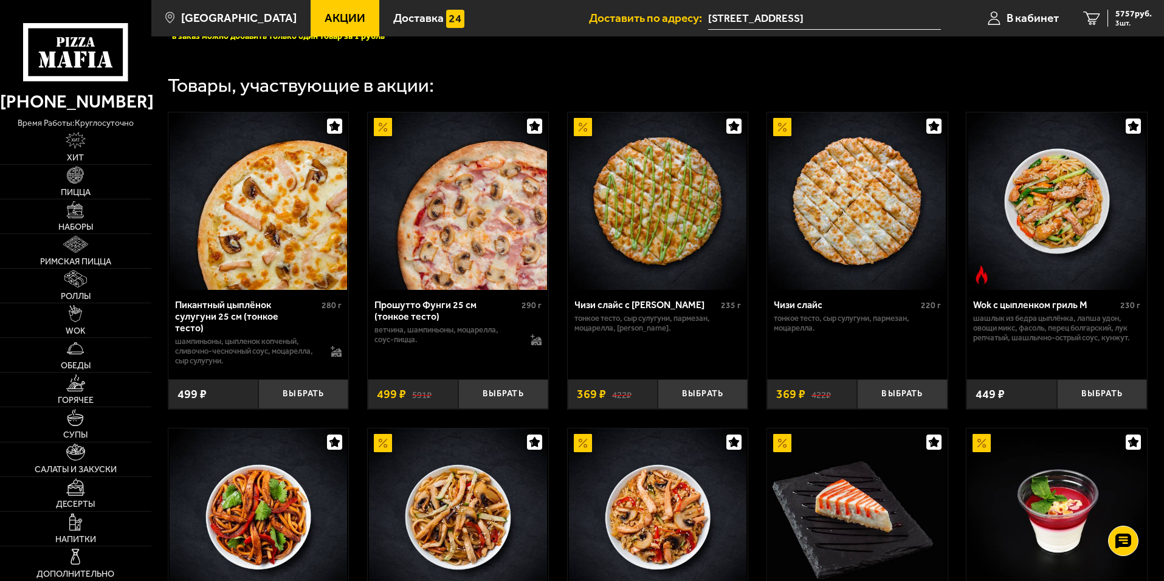
scroll to position [404, 0]
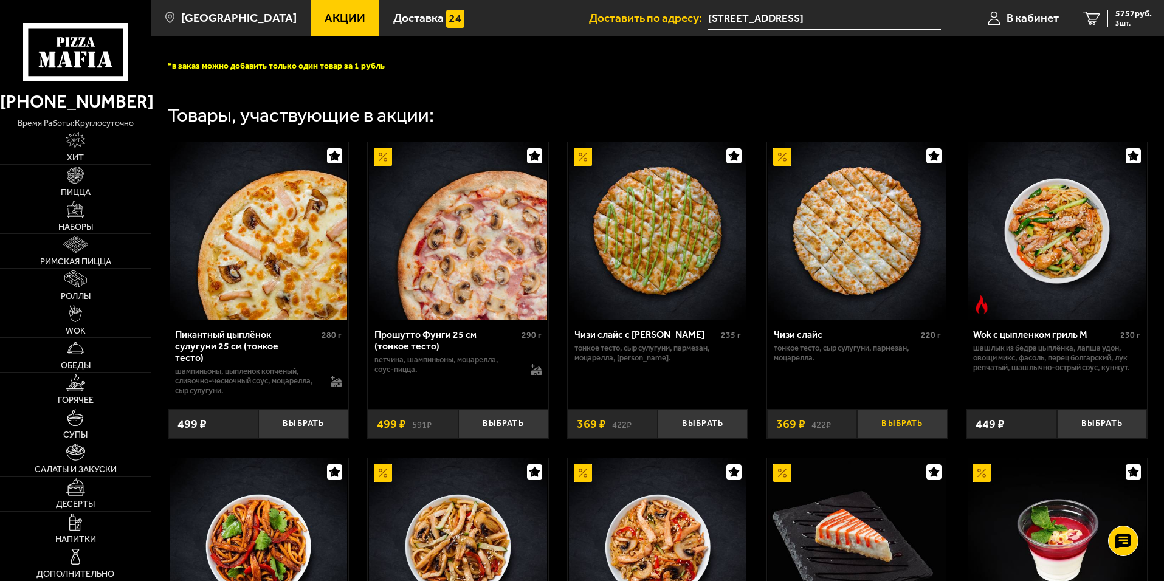
click at [903, 429] on button "Выбрать" at bounding box center [902, 424] width 90 height 30
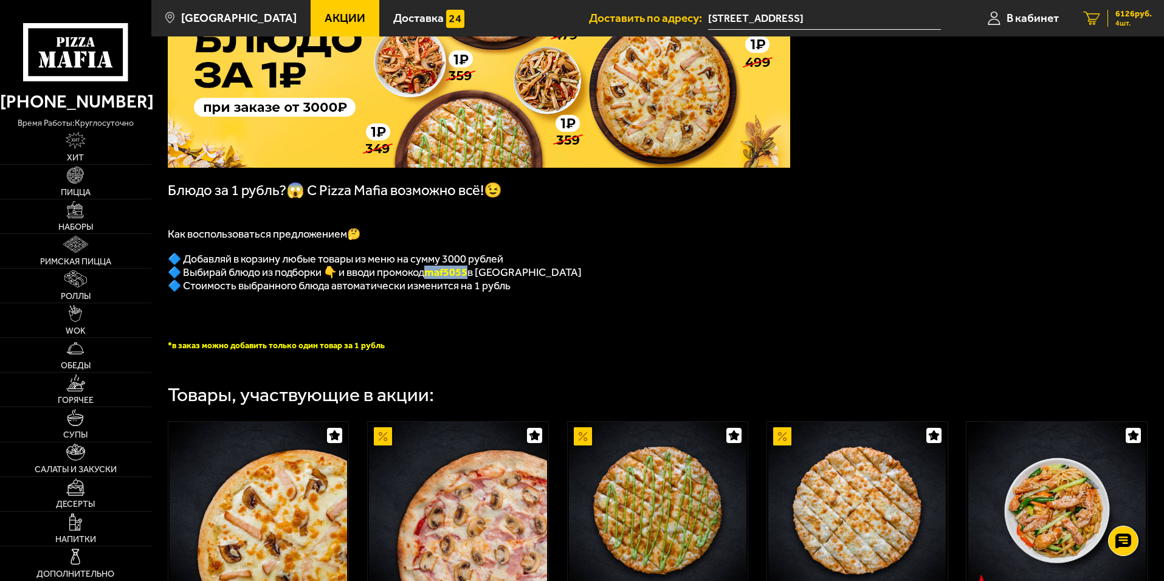
scroll to position [0, 0]
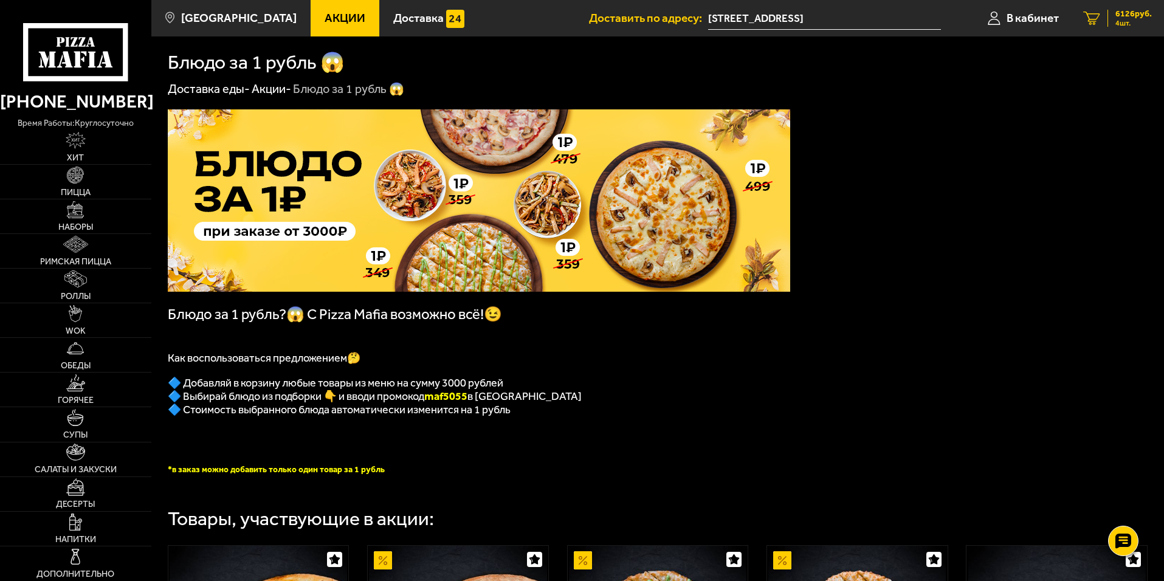
drag, startPoint x: 1135, startPoint y: 16, endPoint x: 1138, endPoint y: 23, distance: 7.3
click at [1135, 16] on span "6126 руб." at bounding box center [1133, 14] width 36 height 9
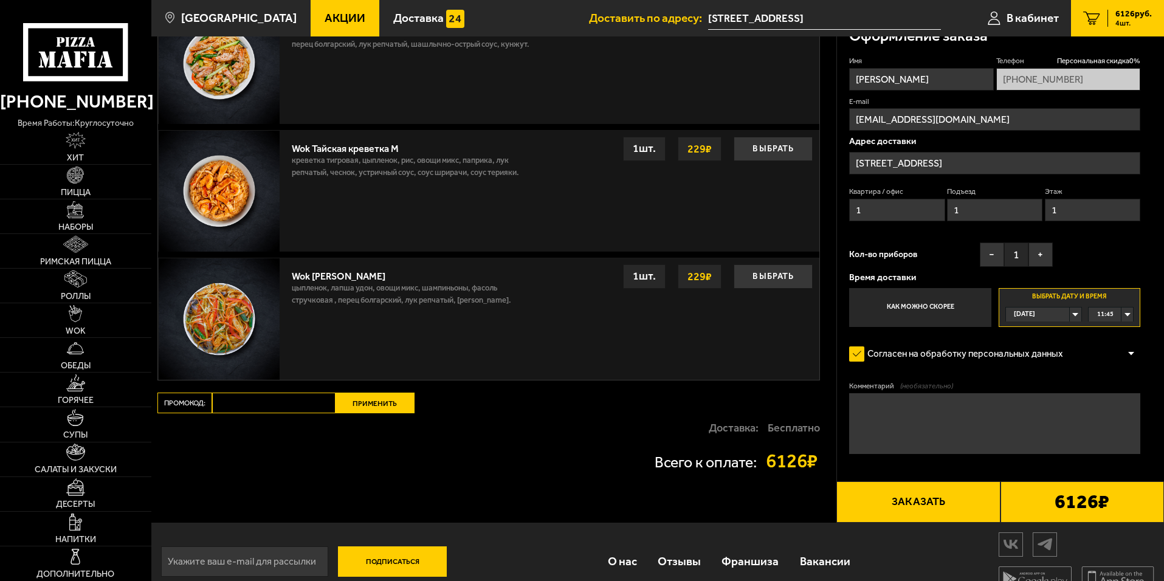
scroll to position [1282, 0]
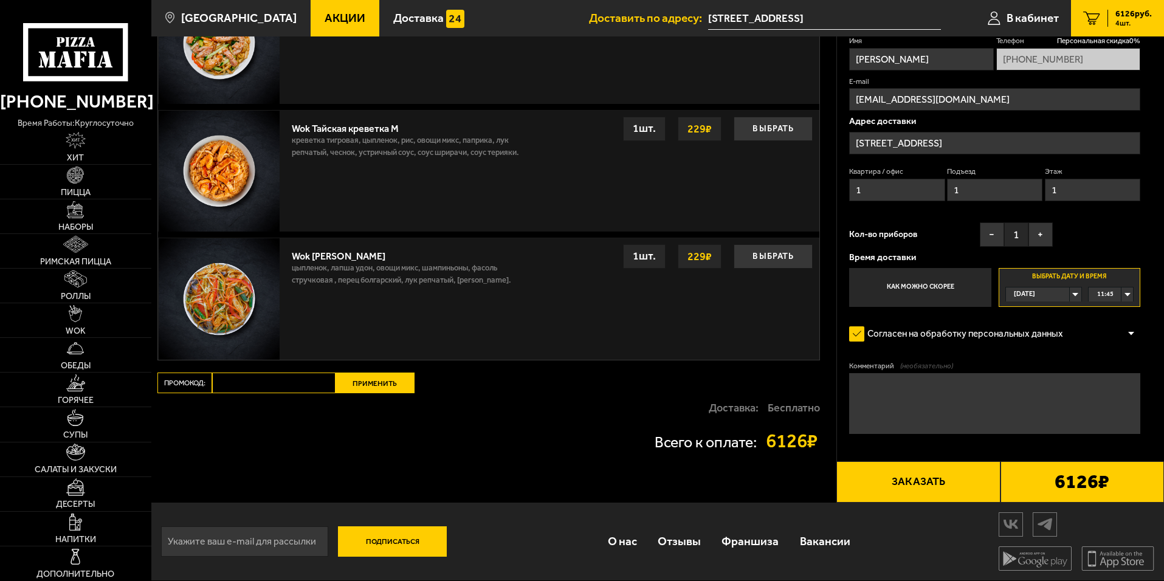
click at [290, 378] on input "Промокод:" at bounding box center [273, 383] width 123 height 21
paste input "maf5055"
type input "maf5055"
click at [383, 377] on button "Применить" at bounding box center [374, 383] width 79 height 21
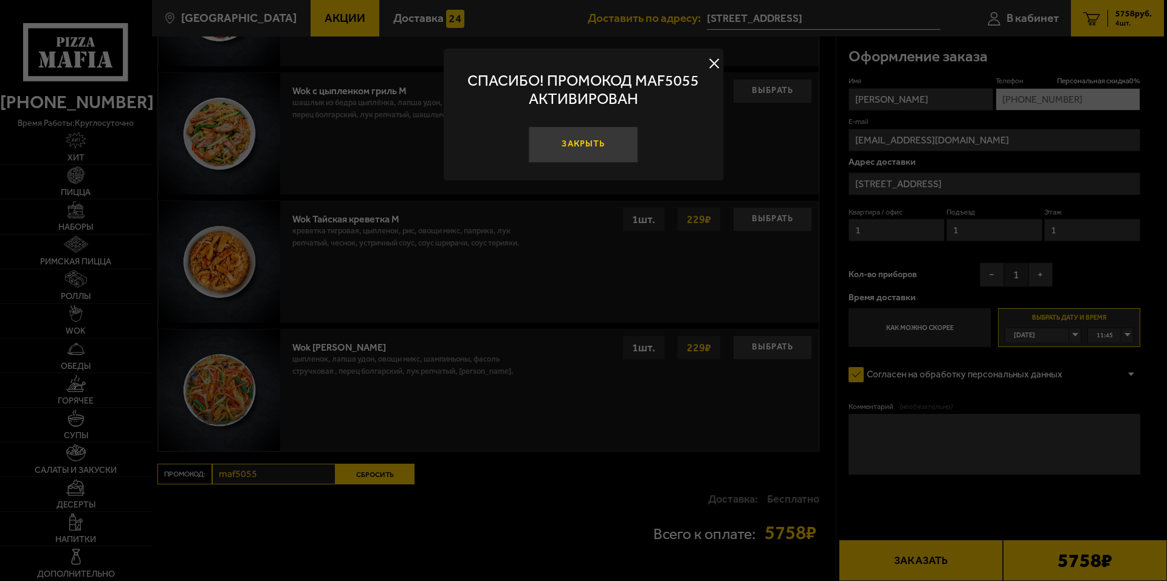
click at [598, 139] on button "Закрыть" at bounding box center [583, 144] width 109 height 36
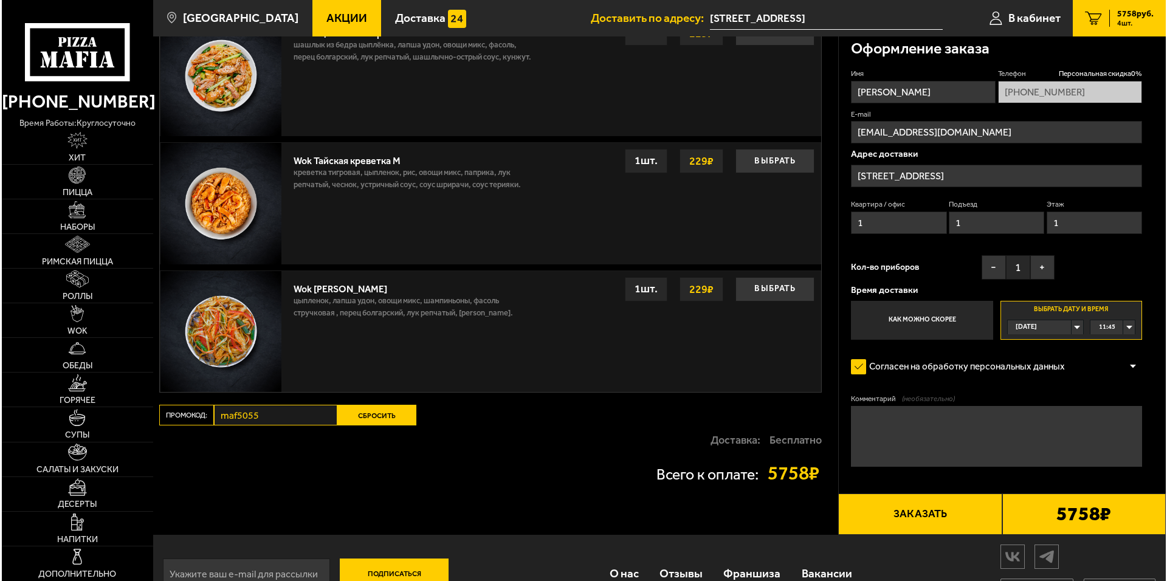
scroll to position [1373, 0]
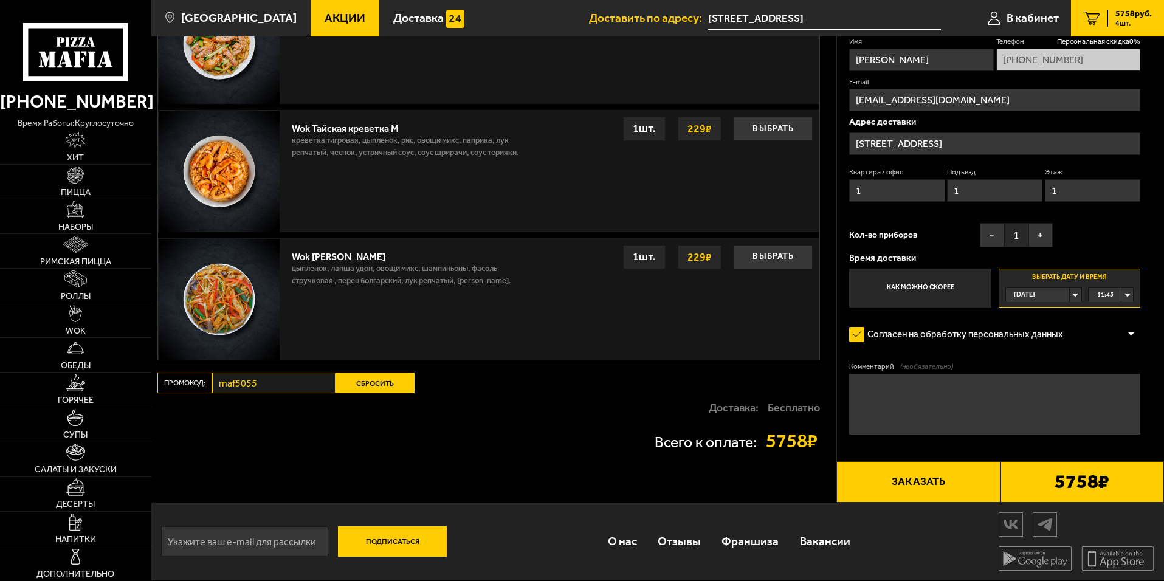
click at [932, 478] on button "Заказать" at bounding box center [917, 481] width 163 height 41
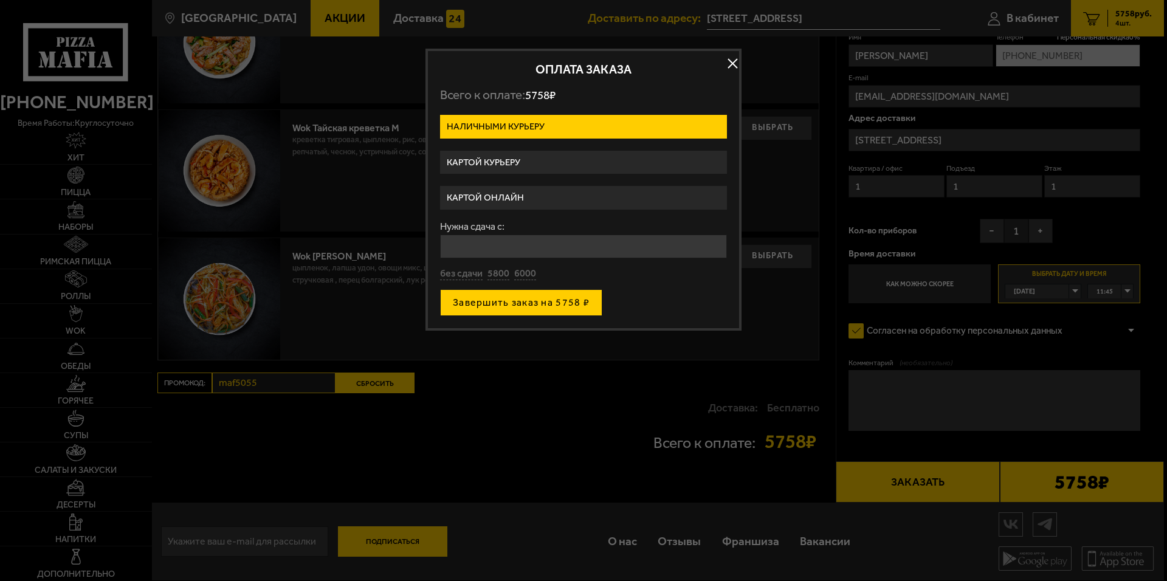
click at [522, 301] on button "Завершить заказ на 5758 ₽" at bounding box center [521, 302] width 162 height 27
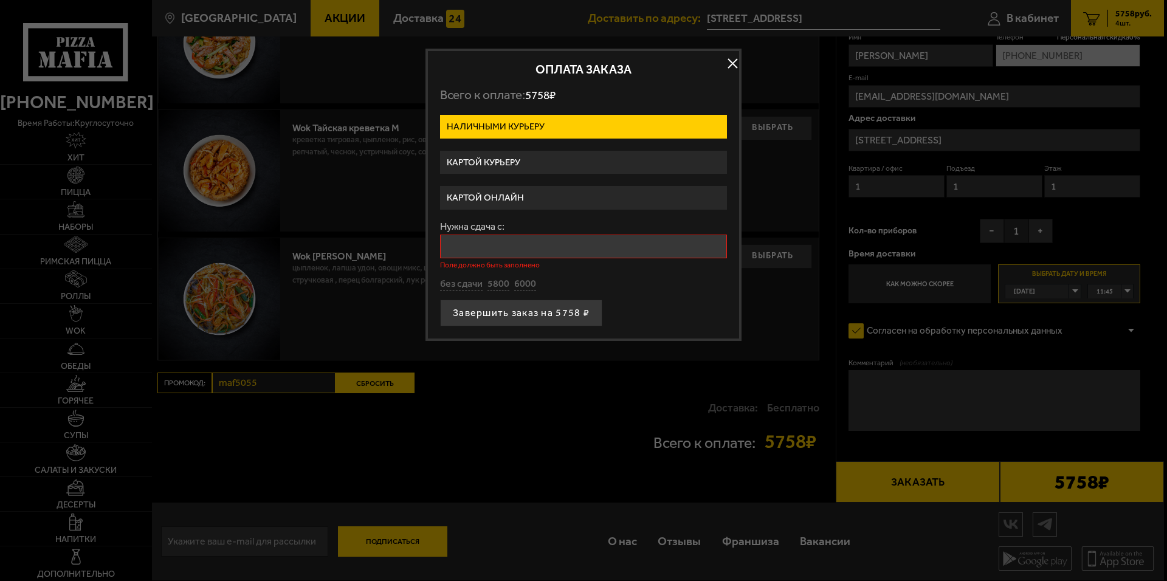
click at [517, 244] on input "Нужна сдача с:" at bounding box center [583, 247] width 287 height 24
click at [465, 279] on button "без сдачи" at bounding box center [461, 284] width 43 height 13
type input "0"
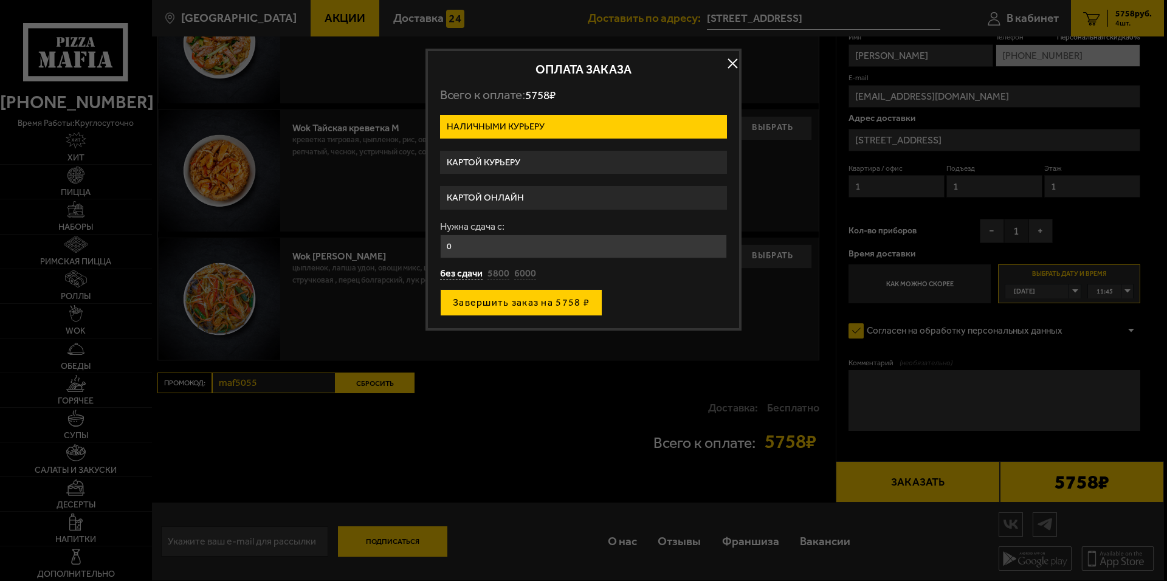
click at [527, 303] on button "Завершить заказ на 5758 ₽" at bounding box center [521, 302] width 162 height 27
